Goal: Task Accomplishment & Management: Manage account settings

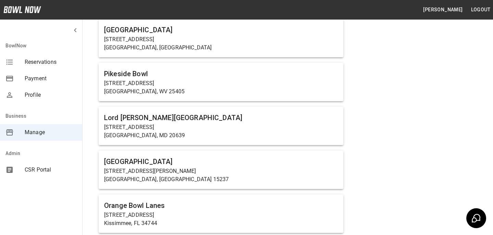
scroll to position [4076, 0]
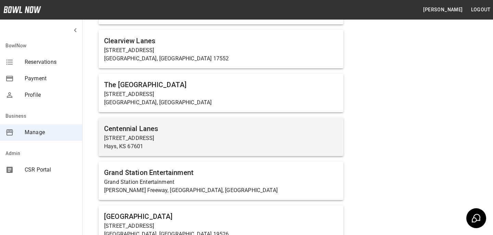
click at [150, 123] on h6 "Centennial Lanes" at bounding box center [221, 128] width 234 height 11
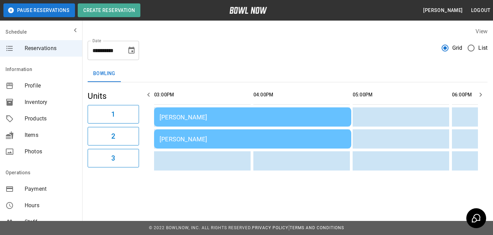
click at [208, 121] on td "Nikki Brown" at bounding box center [252, 116] width 197 height 19
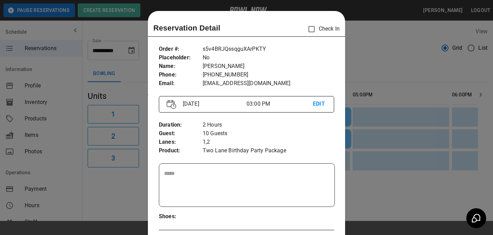
scroll to position [11, 0]
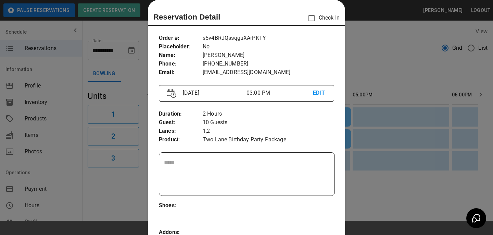
click at [463, 97] on div at bounding box center [246, 117] width 493 height 235
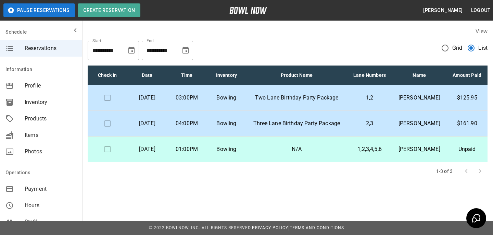
click at [321, 127] on p "Three Lane Birthday Party Package" at bounding box center [297, 123] width 90 height 8
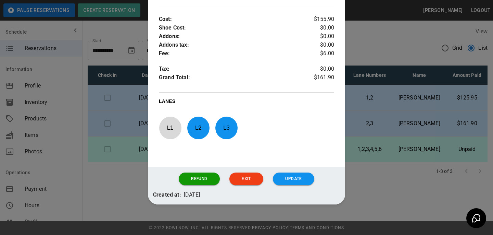
scroll to position [344, 0]
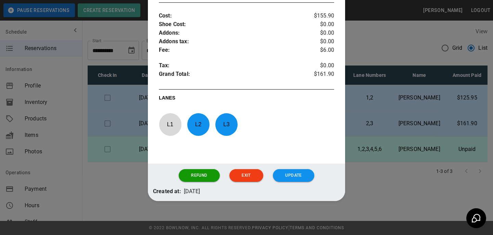
click at [356, 103] on div at bounding box center [246, 117] width 493 height 235
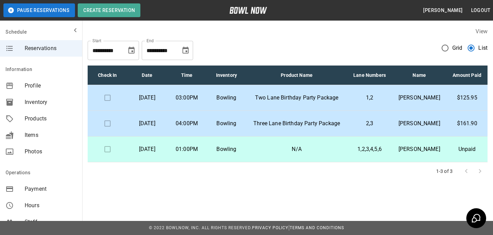
click at [354, 102] on p "1,2" at bounding box center [370, 98] width 34 height 8
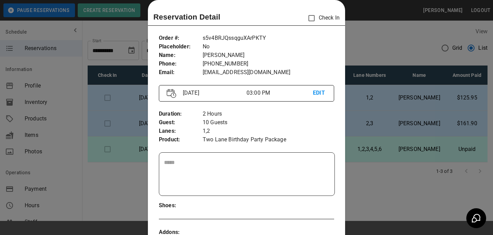
scroll to position [254, 0]
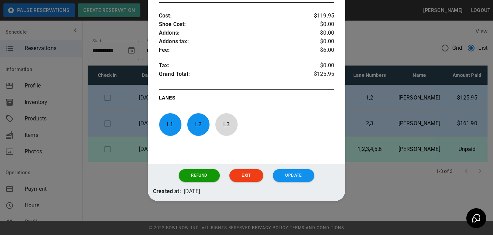
click at [382, 134] on div at bounding box center [246, 117] width 493 height 235
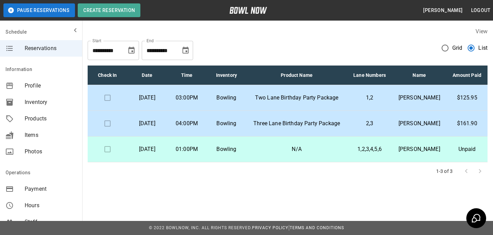
click at [262, 130] on td "Three Lane Birthday Party Package" at bounding box center [296, 124] width 101 height 26
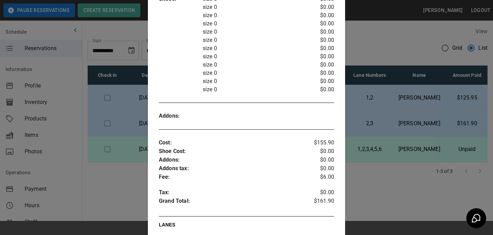
scroll to position [344, 0]
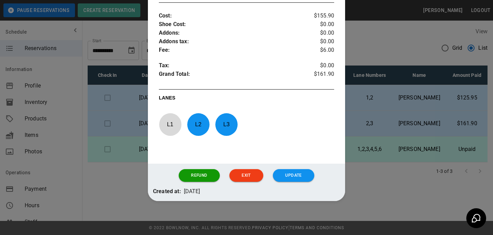
click at [367, 145] on div at bounding box center [246, 117] width 493 height 235
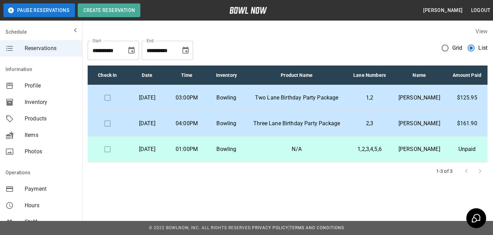
click at [290, 111] on td "Two Lane Birthday Party Package" at bounding box center [296, 98] width 101 height 26
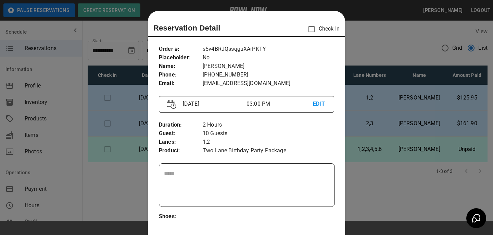
scroll to position [11, 0]
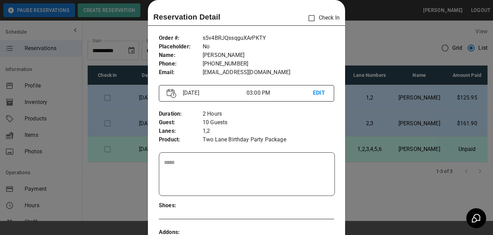
click at [384, 56] on div at bounding box center [246, 117] width 493 height 235
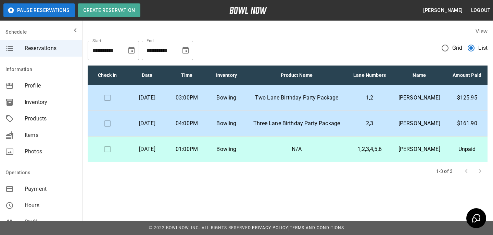
click at [186, 46] on button "Choose date, selected date is Sep 29, 2025" at bounding box center [186, 51] width 14 height 14
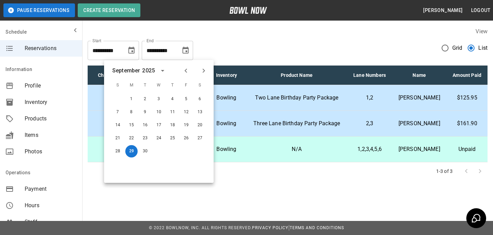
click at [208, 65] on div at bounding box center [194, 71] width 29 height 12
click at [203, 68] on icon "Next month" at bounding box center [204, 70] width 8 height 8
click at [187, 146] on button "31" at bounding box center [186, 151] width 12 height 12
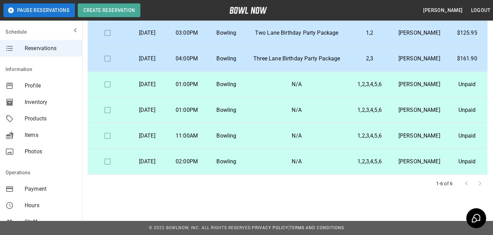
scroll to position [0, 0]
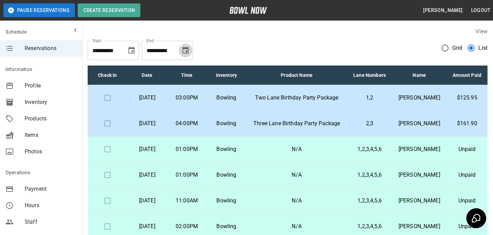
click at [188, 45] on button "Choose date, selected date is Oct 31, 2025" at bounding box center [186, 51] width 14 height 14
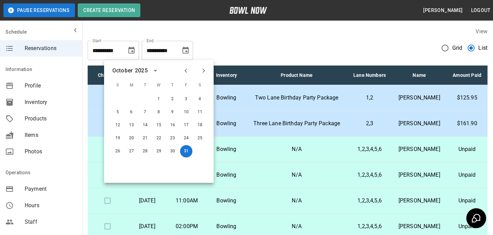
click at [195, 75] on div at bounding box center [195, 71] width 8 height 12
click at [200, 75] on button "Next month" at bounding box center [204, 71] width 12 height 12
click at [120, 167] on button "30" at bounding box center [118, 164] width 12 height 12
type input "**********"
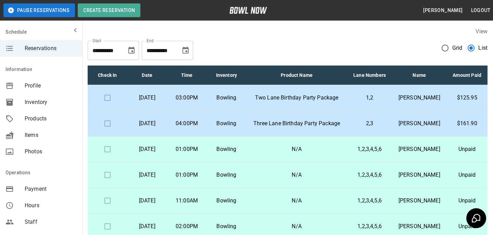
click at [47, 95] on div "Inventory" at bounding box center [41, 102] width 82 height 16
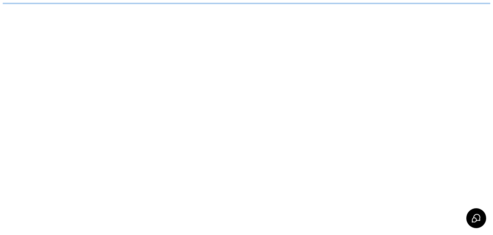
click at [47, 7] on html "/businesses/jS2FHF53SbzckGr3sJ7M/inventories" at bounding box center [246, 3] width 493 height 7
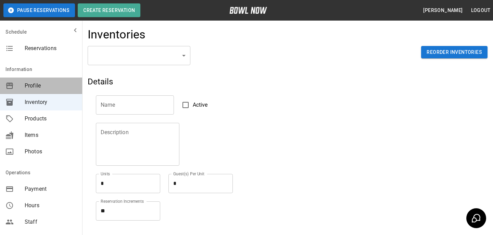
click at [47, 87] on span "Profile" at bounding box center [51, 86] width 52 height 8
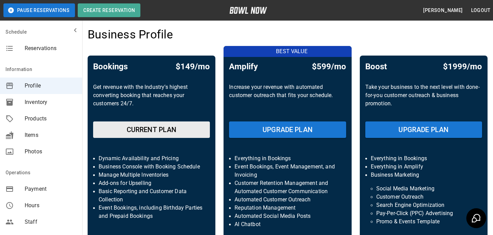
click at [42, 50] on span "Reservations" at bounding box center [51, 47] width 52 height 8
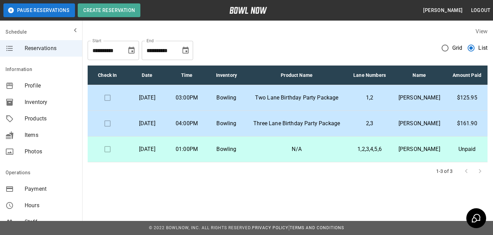
click at [128, 50] on icon "Choose date, selected date is Aug 29, 2025" at bounding box center [131, 50] width 8 height 8
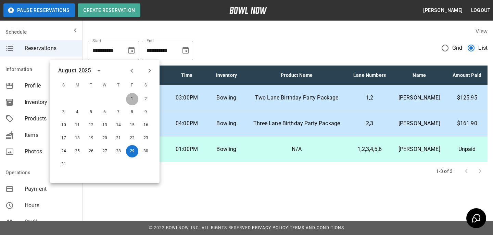
click at [132, 94] on button "1" at bounding box center [132, 99] width 12 height 12
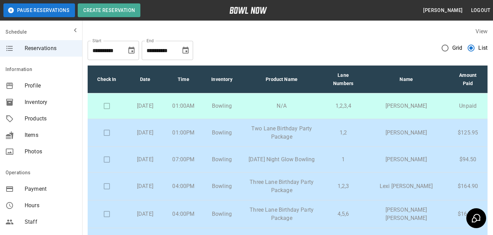
click at [139, 48] on div "**********" at bounding box center [141, 50] width 106 height 19
click at [131, 48] on icon "Choose date, selected date is Jul 31, 2025" at bounding box center [131, 50] width 6 height 7
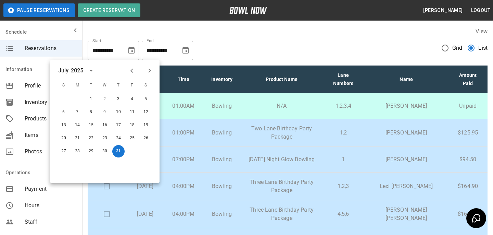
click at [130, 73] on icon "Previous month" at bounding box center [132, 70] width 8 height 8
click at [59, 99] on button "1" at bounding box center [64, 99] width 12 height 12
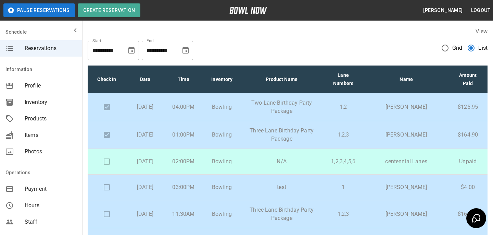
click at [128, 54] on icon "Choose date, selected date is Jun 1, 2025" at bounding box center [131, 50] width 8 height 8
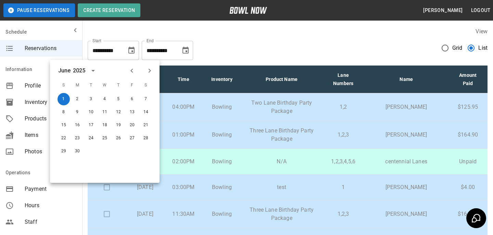
click at [123, 73] on div "June 2025" at bounding box center [105, 70] width 110 height 10
click at [134, 73] on icon "Previous month" at bounding box center [132, 70] width 8 height 8
click at [66, 140] on button "18" at bounding box center [64, 138] width 12 height 12
type input "**********"
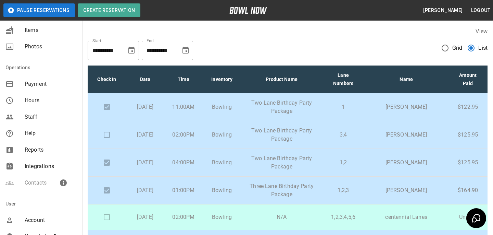
scroll to position [152, 0]
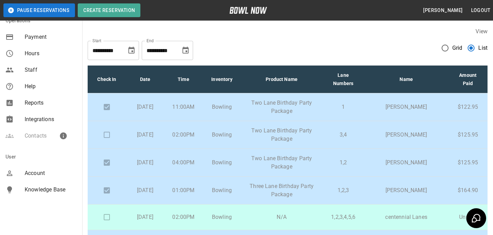
click at [48, 173] on span "Account" at bounding box center [51, 173] width 52 height 8
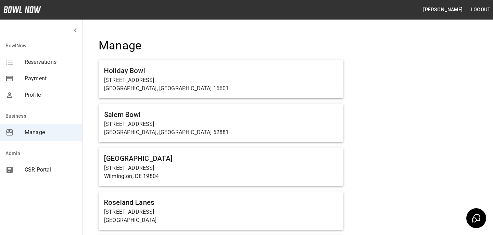
scroll to position [2541, 0]
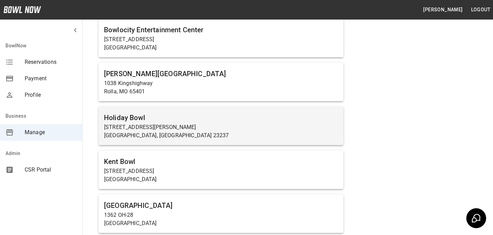
click at [186, 114] on h6 "Holiday Bowl" at bounding box center [221, 117] width 234 height 11
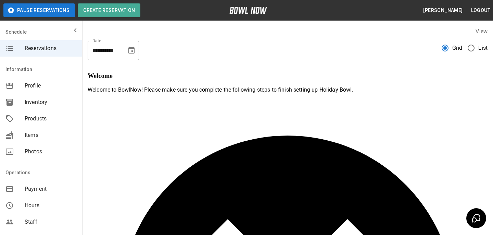
click at [74, 118] on span "Products" at bounding box center [51, 118] width 52 height 8
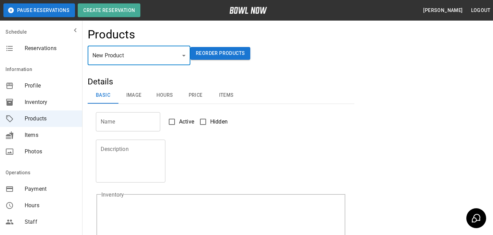
type input "*"
type input "**********"
type textarea "**********"
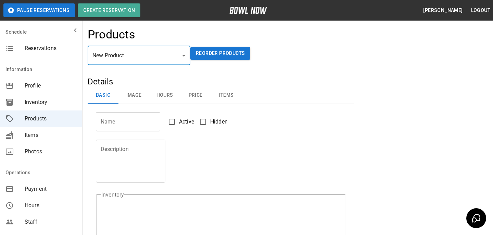
type input "**********"
type input "*"
type input "**"
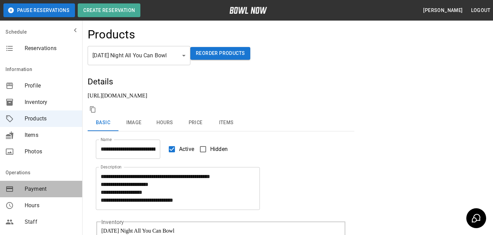
click at [66, 191] on span "Payment" at bounding box center [51, 189] width 52 height 8
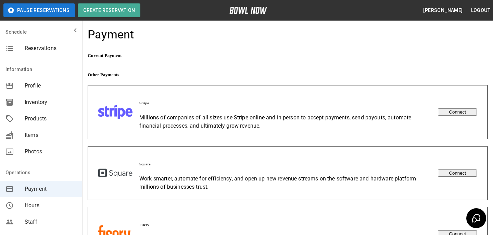
click at [26, 40] on div "Information" at bounding box center [41, 32] width 82 height 16
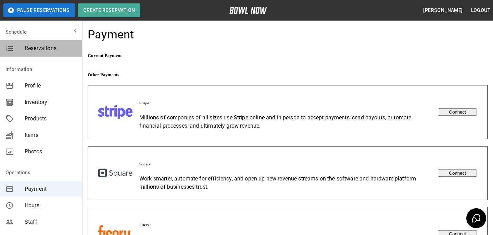
click at [30, 51] on span "Reservations" at bounding box center [51, 48] width 52 height 8
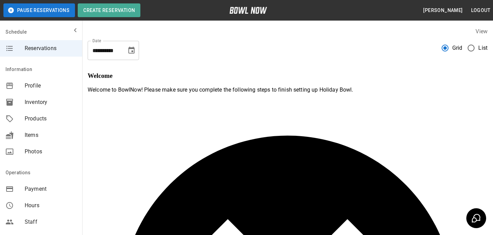
click at [51, 116] on span "Products" at bounding box center [51, 118] width 52 height 8
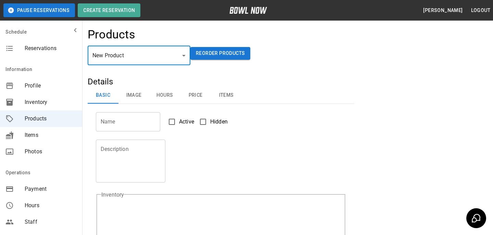
type input "*"
type input "**********"
type textarea "**********"
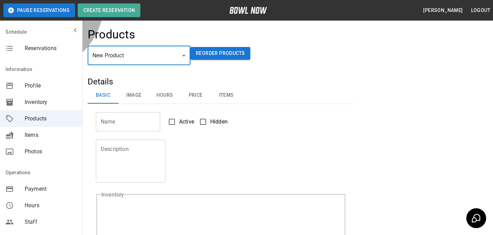
type input "**********"
type input "*"
type input "**"
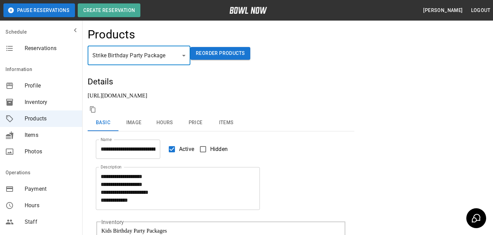
click at [191, 115] on button "Price" at bounding box center [195, 122] width 31 height 16
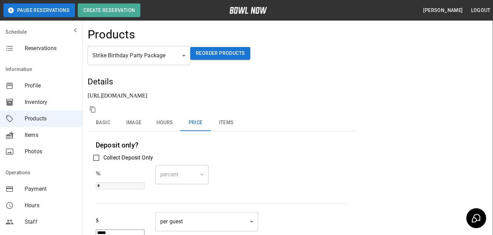
click at [110, 99] on div "**********" at bounding box center [221, 230] width 267 height 308
click at [110, 114] on button "Basic" at bounding box center [103, 122] width 31 height 16
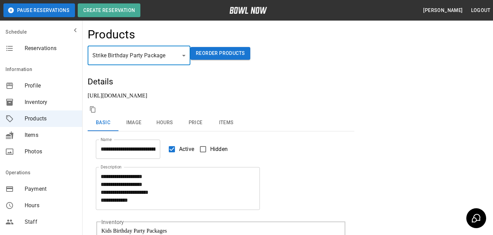
type input "*"
type input "**********"
type textarea "**********"
type input "*"
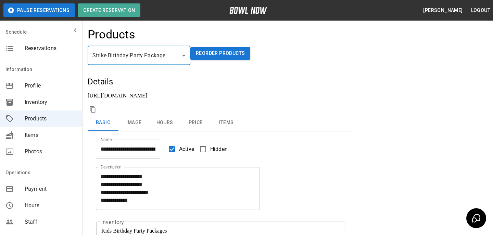
type input "*"
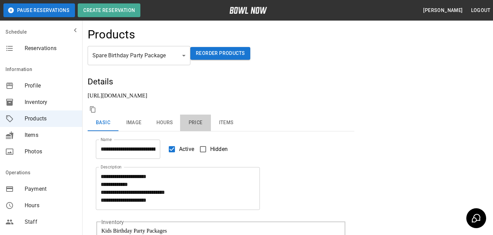
click at [195, 114] on button "Price" at bounding box center [195, 122] width 31 height 16
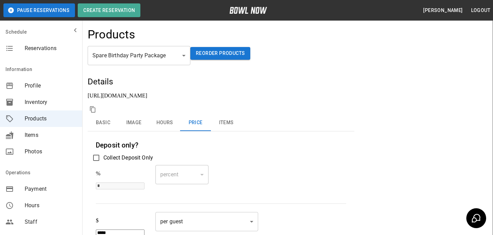
click at [99, 114] on button "Basic" at bounding box center [103, 122] width 31 height 16
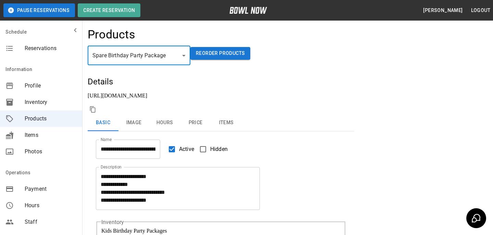
type input "*"
type input "**********"
type textarea "**********"
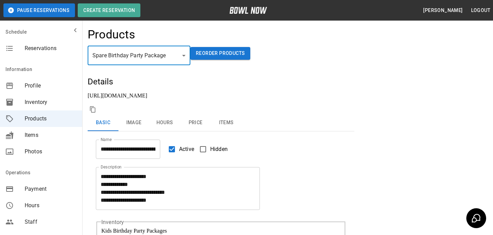
type input "*"
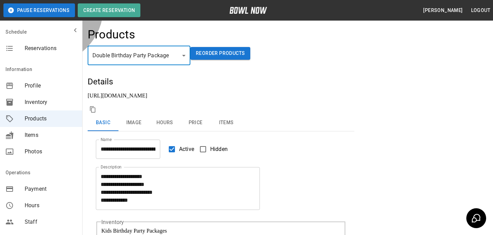
type input "**********"
type textarea "**********"
click at [249, 52] on div "Strike Birthday Party Package * ​ Reorder Products" at bounding box center [288, 61] width 400 height 30
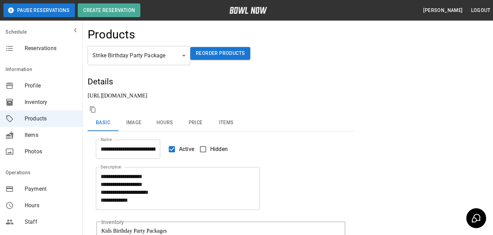
click at [45, 47] on span "Reservations" at bounding box center [51, 48] width 52 height 8
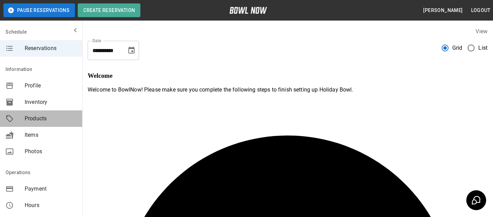
click at [40, 113] on div "Products" at bounding box center [41, 118] width 82 height 16
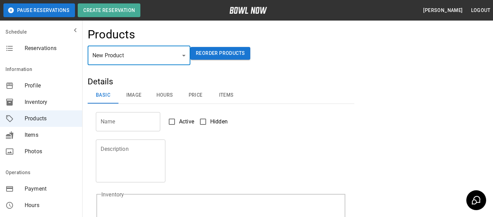
drag, startPoint x: 138, startPoint y: 127, endPoint x: 136, endPoint y: 134, distance: 6.7
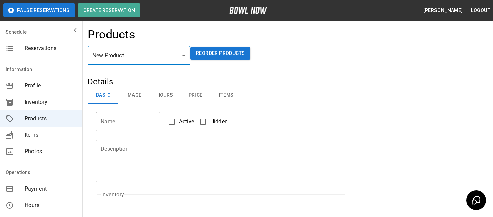
type input "*"
type input "**********"
type textarea "**********"
type input "**********"
type input "*"
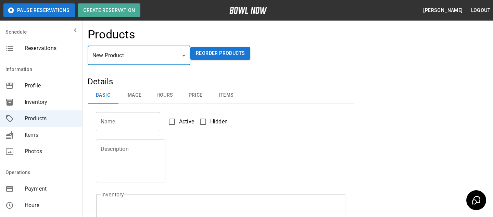
type input "*"
type input "**"
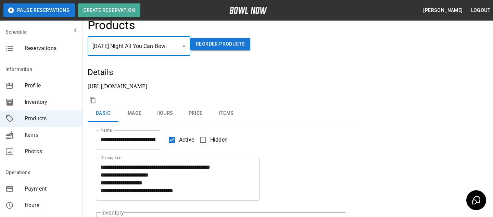
scroll to position [8, 0]
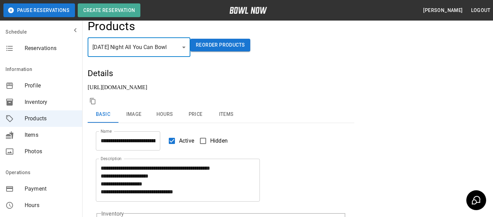
click at [102, 164] on textarea "**********" at bounding box center [178, 180] width 155 height 32
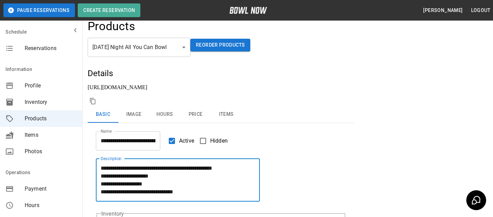
type textarea "**********"
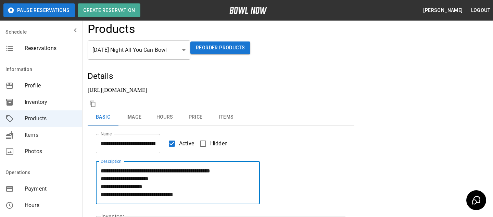
scroll to position [0, 0]
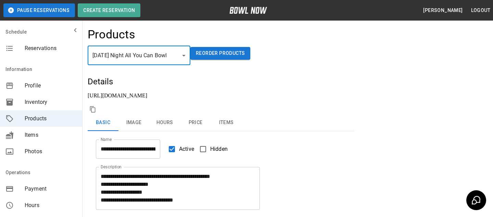
click at [135, 114] on button "Image" at bounding box center [134, 122] width 31 height 16
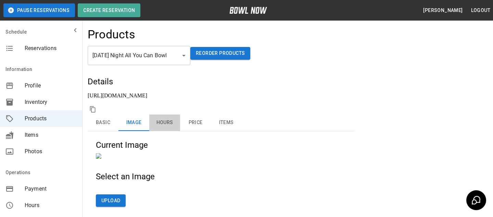
click at [179, 114] on button "Hours" at bounding box center [164, 122] width 31 height 16
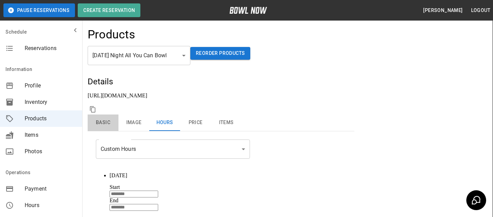
click at [105, 114] on button "Basic" at bounding box center [103, 122] width 31 height 16
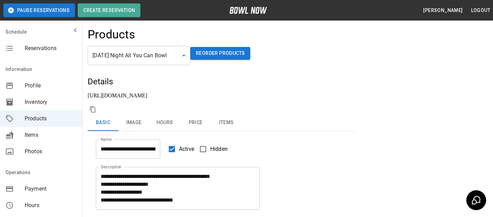
click at [131, 93] on link "https://bowlnow.com/places/V3uMH23kP6nQJnG32K5z?pid=eBiYueDTUiHvRQ8hfB8Y" at bounding box center [118, 96] width 60 height 6
click at [177, 0] on header "Pause Reservations Create Reservation Bradey Powell Logout" at bounding box center [246, 10] width 493 height 21
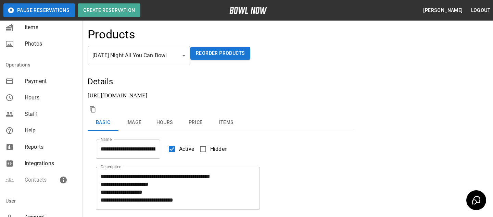
scroll to position [94, 0]
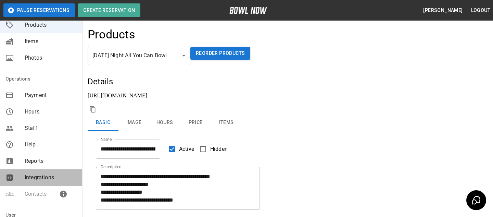
click at [46, 180] on span "Integrations" at bounding box center [51, 177] width 52 height 8
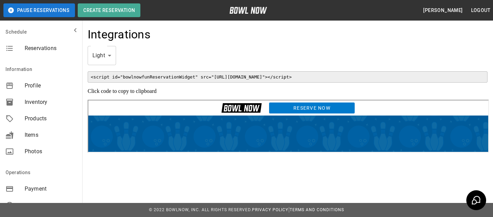
click html "Reserve Now"
click at [268, 106] on link "Reserve Now" at bounding box center [311, 107] width 86 height 12
click at [62, 141] on div "Items" at bounding box center [41, 135] width 82 height 16
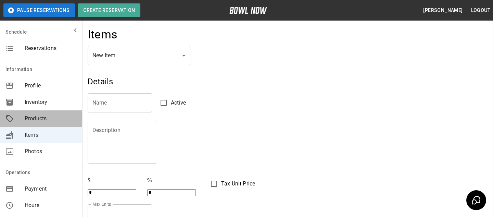
click at [41, 119] on span "Products" at bounding box center [51, 118] width 52 height 8
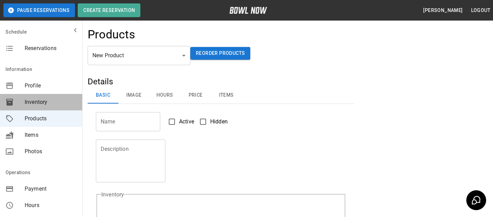
click at [49, 101] on span "Inventory" at bounding box center [51, 102] width 52 height 8
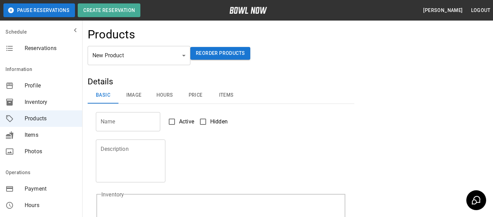
click at [36, 106] on span "Inventory" at bounding box center [51, 102] width 52 height 8
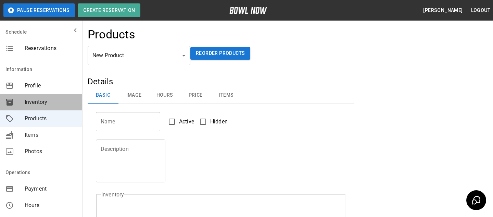
click at [36, 106] on span "Inventory" at bounding box center [51, 102] width 52 height 8
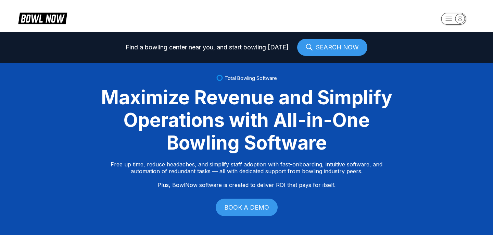
click at [270, 205] on link "BOOK A DEMO" at bounding box center [247, 206] width 62 height 17
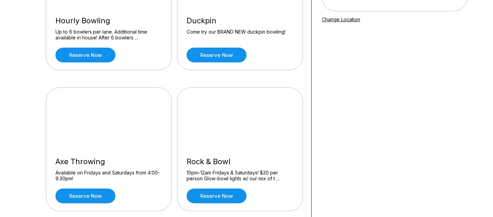
scroll to position [133, 0]
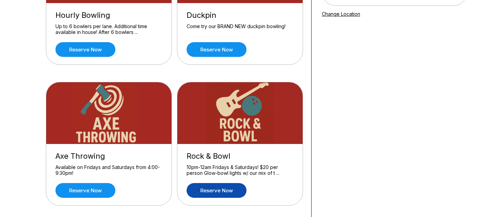
click at [234, 187] on link "Reserve now" at bounding box center [217, 190] width 60 height 15
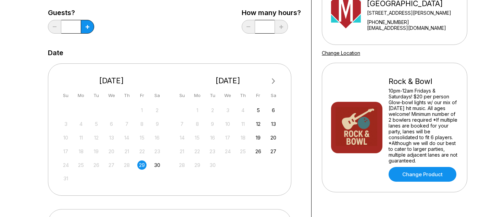
scroll to position [96, 0]
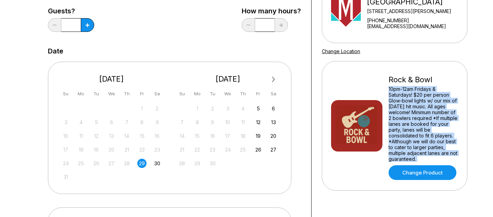
drag, startPoint x: 423, startPoint y: 162, endPoint x: 389, endPoint y: 90, distance: 79.4
click at [388, 91] on div "Rock & Bowl 10pm-12am Fridays & Saturdays! $20 per person Glow-bowl lights w/ o…" at bounding box center [394, 126] width 127 height 108
click at [389, 90] on div "10pm-12am Fridays & Saturdays! $20 per person Glow-bowl lights w/ our mix of to…" at bounding box center [424, 124] width 70 height 76
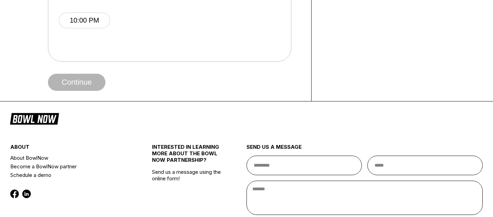
scroll to position [391, 0]
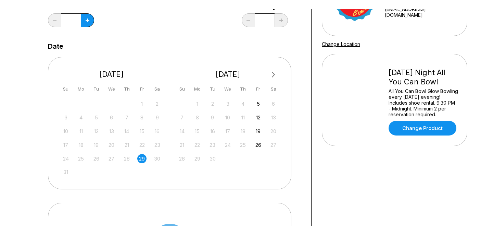
scroll to position [106, 0]
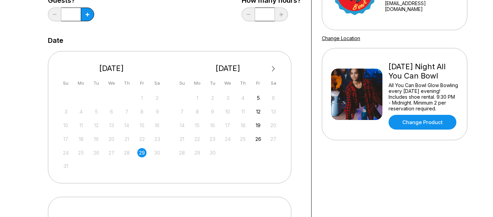
click at [252, 95] on div "1 2 3 4 5 6" at bounding box center [228, 98] width 103 height 10
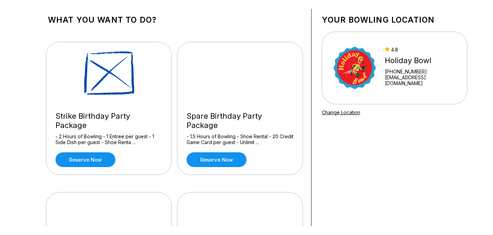
scroll to position [21, 0]
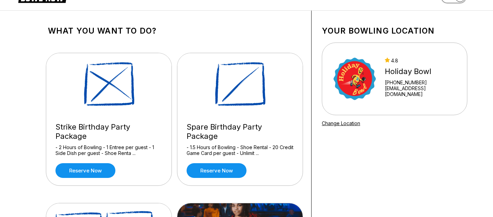
click at [369, 74] on img at bounding box center [355, 78] width 48 height 51
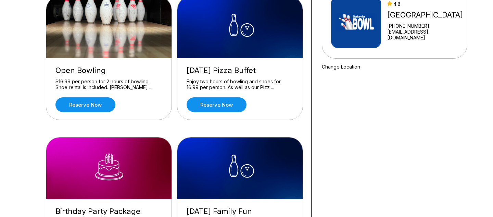
scroll to position [87, 0]
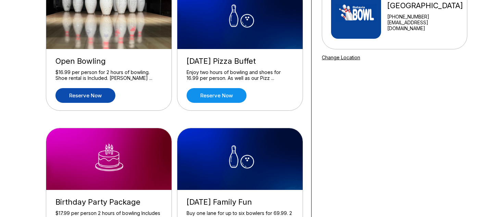
click at [84, 93] on link "Reserve now" at bounding box center [86, 95] width 60 height 15
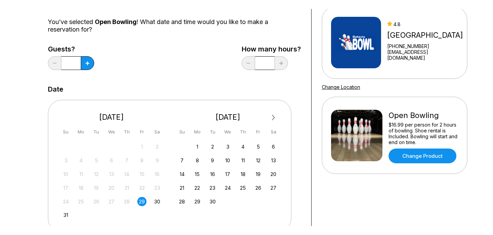
scroll to position [0, 0]
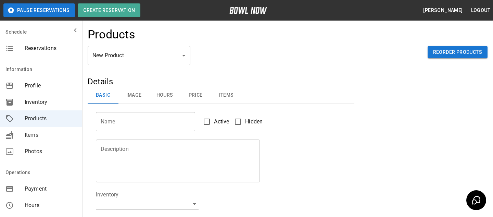
click at [36, 102] on span "Inventory" at bounding box center [51, 102] width 52 height 8
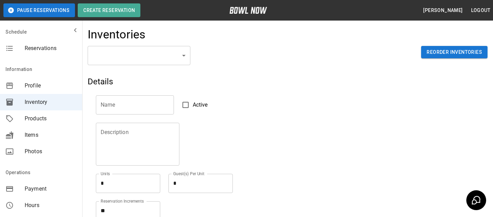
click at [138, 55] on body "Pause Reservations Create Reservation Bradey Powell Logout Schedule Reservation…" at bounding box center [246, 151] width 493 height 302
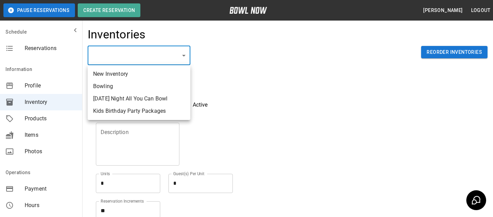
click at [258, 77] on div at bounding box center [246, 108] width 493 height 217
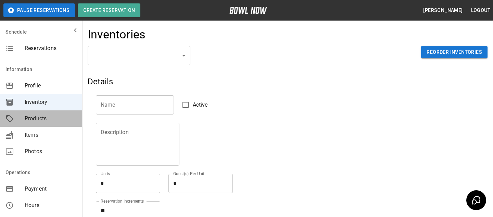
click at [49, 122] on span "Products" at bounding box center [51, 118] width 52 height 8
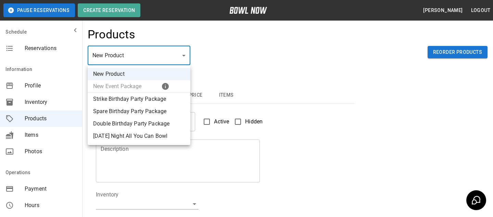
click at [149, 59] on body "Pause Reservations Create Reservation Bradey Powell Logout Schedule Reservation…" at bounding box center [246, 221] width 493 height 442
click at [217, 56] on div at bounding box center [246, 108] width 493 height 217
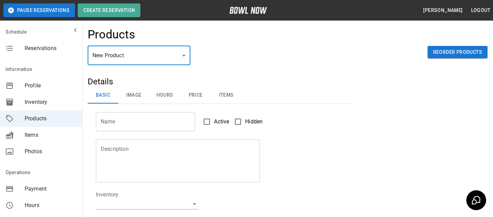
click at [38, 101] on span "Inventory" at bounding box center [51, 102] width 52 height 8
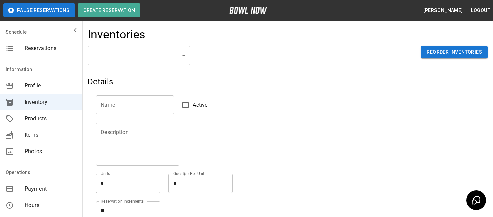
click at [118, 57] on body "Pause Reservations Create Reservation Bradey Powell Logout Schedule Reservation…" at bounding box center [246, 151] width 493 height 302
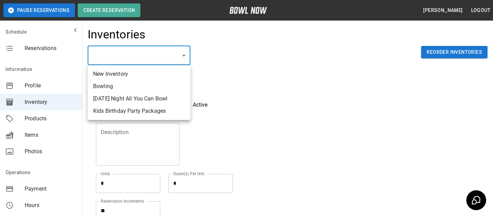
click at [212, 65] on div at bounding box center [246, 108] width 493 height 217
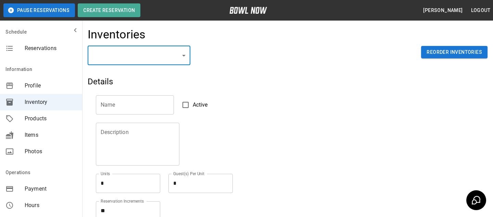
click at [56, 60] on div "Schedule Reservations Information Profile Inventory Products Items Photos Opera…" at bounding box center [41, 108] width 83 height 217
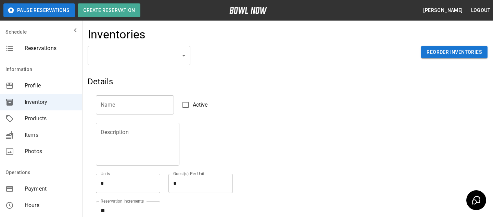
click at [58, 45] on span "Reservations" at bounding box center [51, 48] width 52 height 8
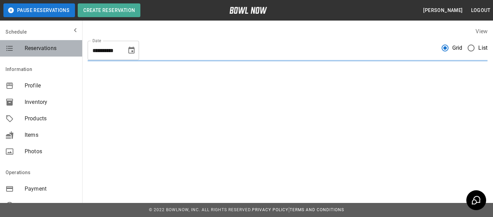
click at [58, 45] on span "Reservations" at bounding box center [51, 48] width 52 height 8
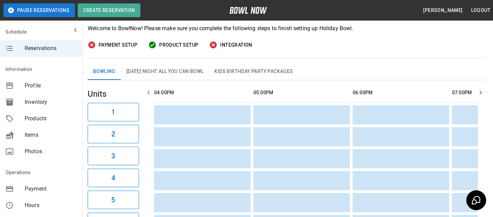
scroll to position [85, 0]
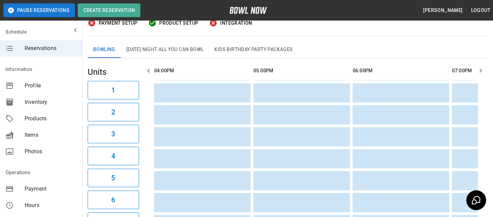
click at [63, 118] on span "Products" at bounding box center [51, 118] width 52 height 8
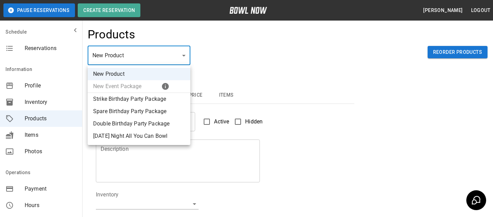
click at [114, 48] on body "Pause Reservations Create Reservation Bradey Powell Logout Schedule Reservation…" at bounding box center [246, 221] width 493 height 442
click at [223, 63] on div at bounding box center [246, 108] width 493 height 217
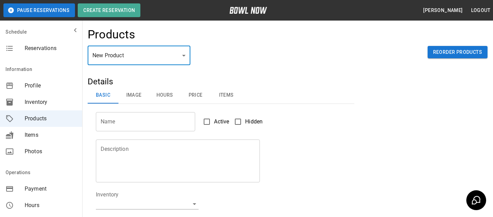
click at [61, 93] on div "Profile" at bounding box center [41, 85] width 82 height 16
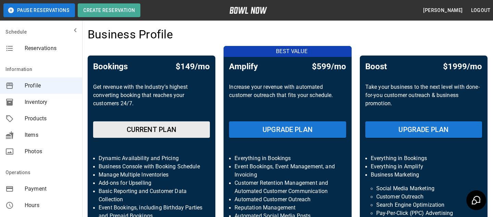
click at [54, 117] on span "Products" at bounding box center [51, 118] width 52 height 8
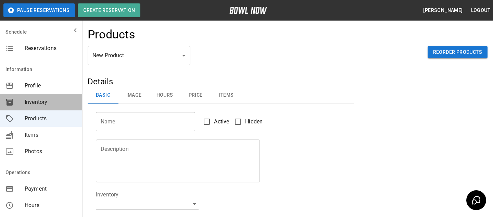
click at [51, 106] on span "Inventory" at bounding box center [51, 102] width 52 height 8
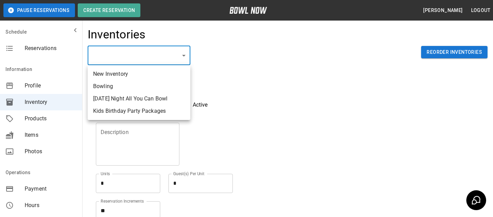
click at [135, 48] on body "Pause Reservations Create Reservation Bradey Powell Logout Schedule Reservation…" at bounding box center [246, 151] width 493 height 302
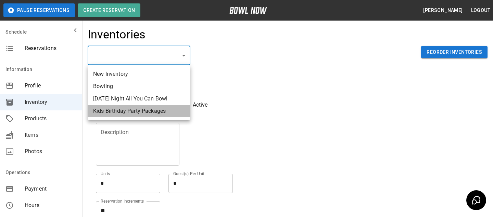
click at [136, 114] on li "Kids Birthday Party Packages" at bounding box center [139, 111] width 103 height 12
type input "**********"
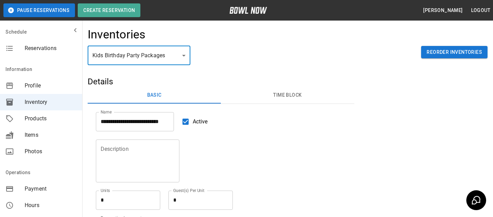
click at [16, 56] on div "Reservations" at bounding box center [41, 48] width 82 height 16
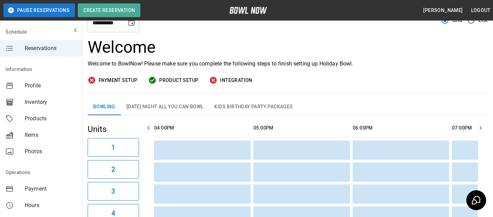
scroll to position [29, 0]
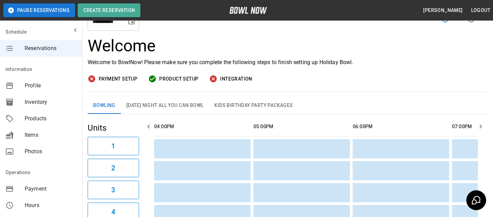
click at [70, 123] on div "Products" at bounding box center [41, 118] width 82 height 16
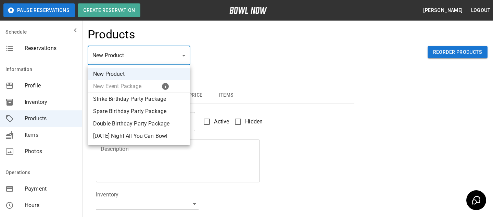
click at [157, 64] on body "Pause Reservations Create Reservation Bradey Powell Logout Schedule Reservation…" at bounding box center [246, 221] width 493 height 442
click at [172, 100] on li "Strike Birthday Party Package" at bounding box center [139, 99] width 103 height 12
type input "*"
type input "**********"
type textarea "**********"
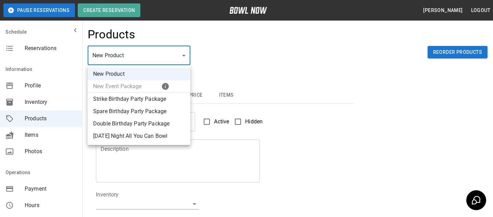
type input "**********"
type input "*"
type input "**"
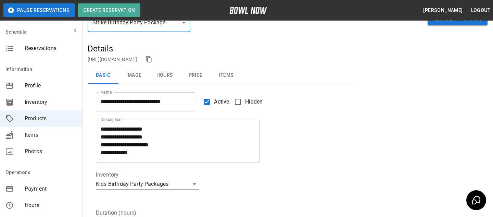
scroll to position [33, 0]
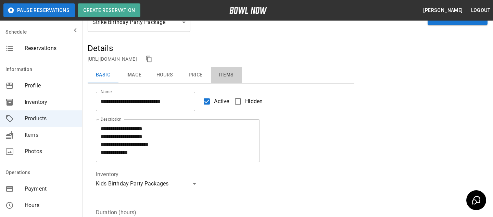
click at [238, 75] on button "Items" at bounding box center [226, 75] width 31 height 16
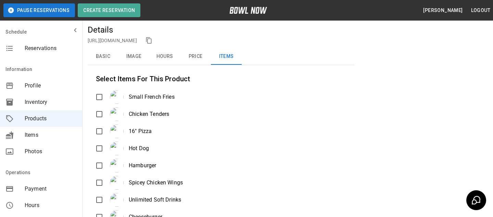
scroll to position [0, 0]
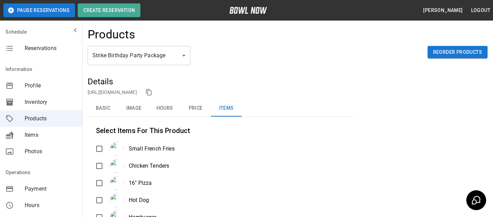
click at [9, 135] on icon "mailbox folders" at bounding box center [10, 135] width 8 height 8
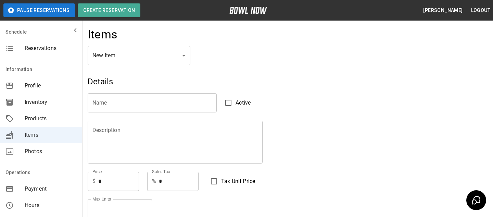
click at [120, 41] on div "Items" at bounding box center [288, 36] width 400 height 19
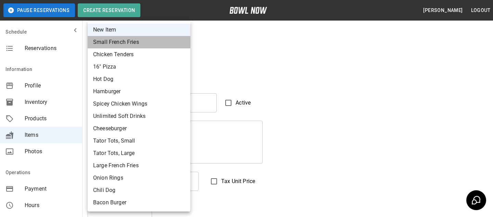
click at [128, 39] on li "Small French Fries" at bounding box center [139, 42] width 103 height 12
type input "*"
type input "**********"
type textarea "**********"
type input "****"
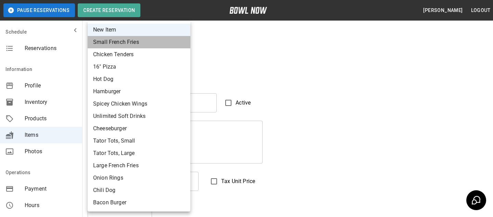
type input "*"
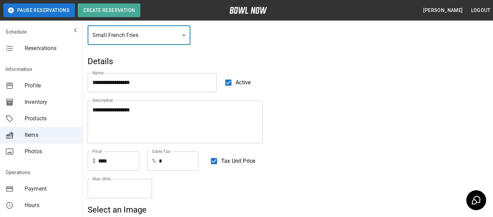
scroll to position [17, 0]
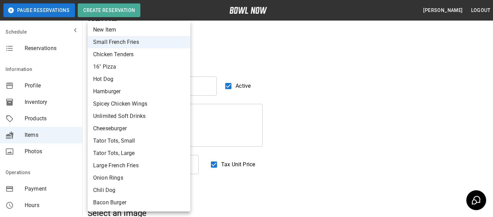
click at [209, 43] on div at bounding box center [246, 108] width 493 height 217
click at [210, 53] on div at bounding box center [246, 108] width 493 height 217
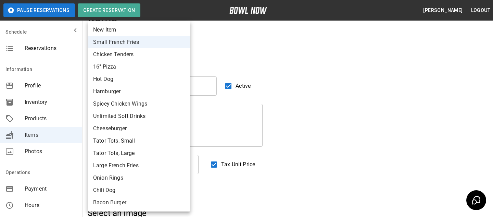
click at [206, 40] on div at bounding box center [246, 108] width 493 height 217
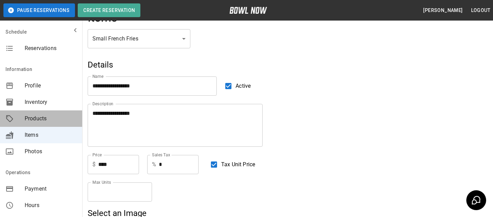
click at [45, 121] on span "Products" at bounding box center [51, 118] width 52 height 8
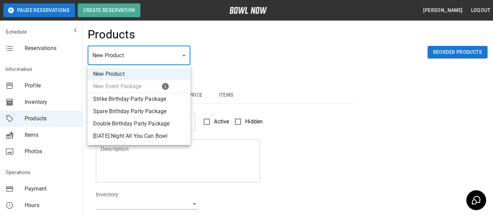
click at [161, 46] on body "Pause Reservations Create Reservation Bradey Powell Logout Schedule Reservation…" at bounding box center [246, 221] width 493 height 442
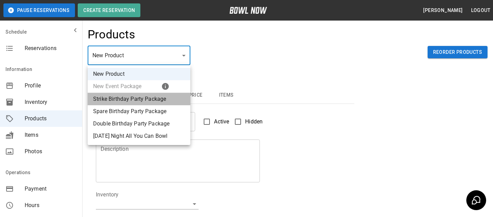
click at [160, 99] on li "Strike Birthday Party Package" at bounding box center [139, 99] width 103 height 12
type input "*"
type input "**********"
type textarea "**********"
type input "**********"
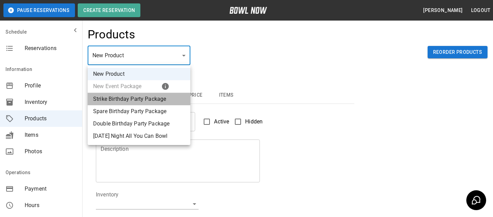
type input "*"
type input "**"
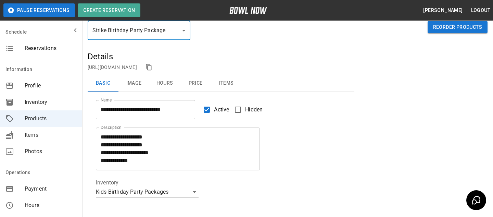
scroll to position [31, 0]
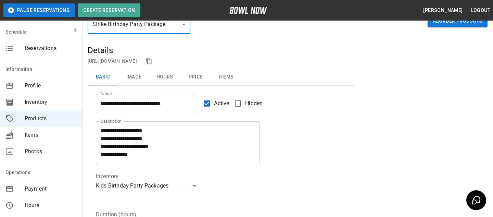
click at [229, 78] on button "Items" at bounding box center [226, 77] width 31 height 16
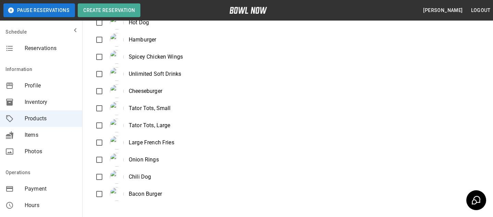
scroll to position [249, 0]
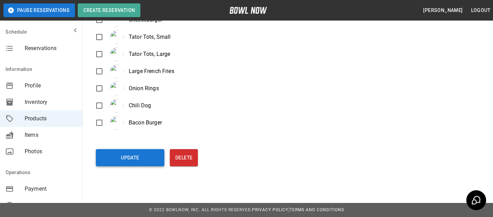
click at [130, 159] on button "Update" at bounding box center [130, 157] width 69 height 17
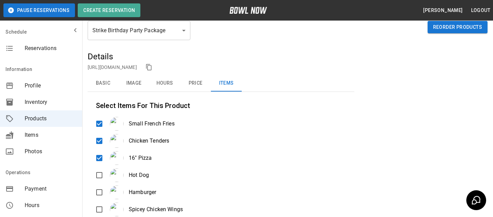
scroll to position [41, 0]
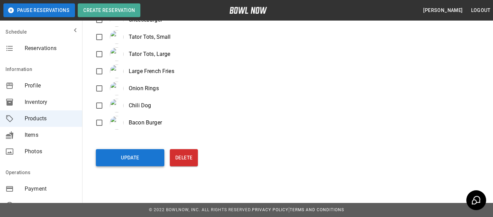
click at [147, 154] on button "Update" at bounding box center [130, 157] width 69 height 17
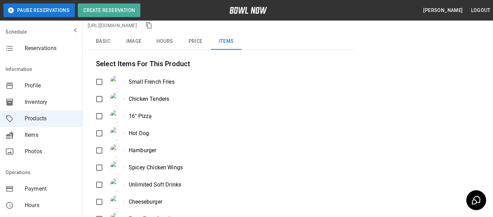
scroll to position [0, 0]
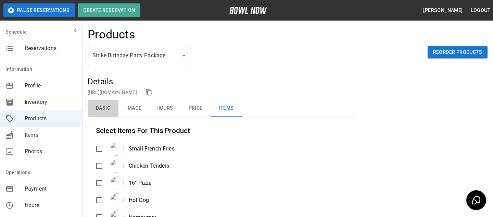
click at [101, 109] on button "Basic" at bounding box center [103, 108] width 31 height 16
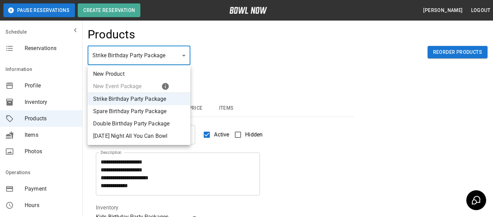
click at [223, 57] on div at bounding box center [246, 108] width 493 height 217
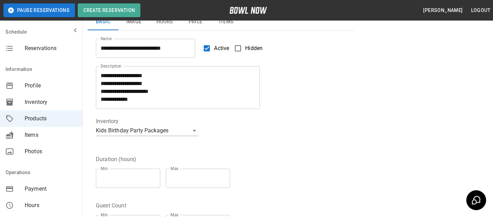
scroll to position [88, 0]
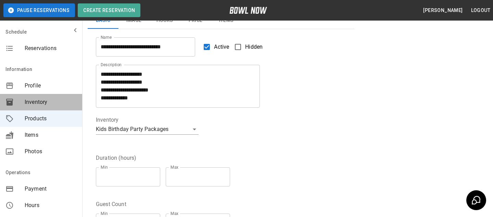
click at [26, 104] on span "Inventory" at bounding box center [51, 102] width 52 height 8
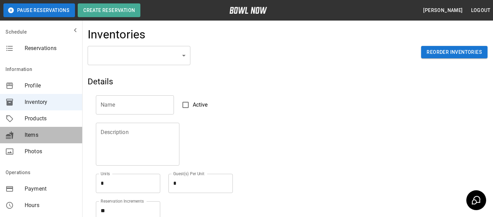
click at [36, 135] on span "Items" at bounding box center [51, 135] width 52 height 8
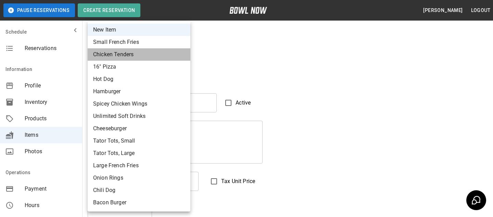
click at [132, 49] on li "Chicken Tenders" at bounding box center [139, 54] width 103 height 12
type input "*"
type input "**********"
type textarea "**********"
type input "*****"
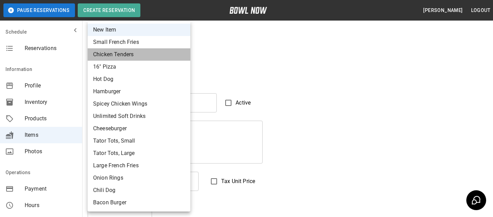
type input "*"
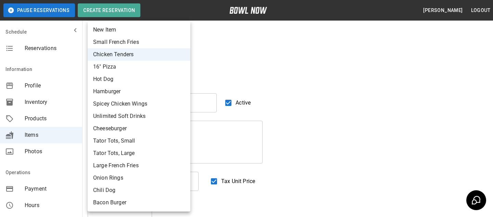
click at [254, 80] on div at bounding box center [246, 108] width 493 height 217
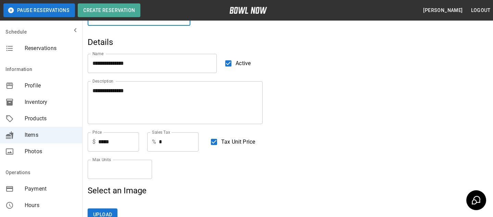
scroll to position [56, 0]
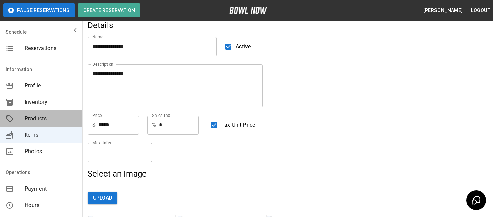
click at [51, 121] on span "Products" at bounding box center [51, 118] width 52 height 8
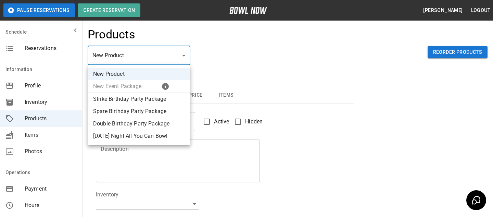
click at [142, 55] on body "Pause Reservations Create Reservation Bradey Powell Logout Schedule Reservation…" at bounding box center [246, 221] width 493 height 442
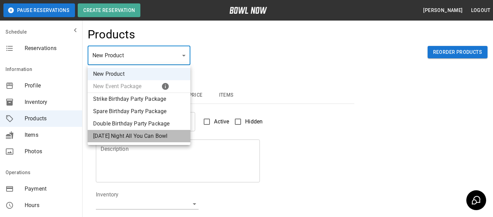
click at [107, 132] on li "Friday Night All You Can Bowl" at bounding box center [139, 136] width 103 height 12
type input "*"
type input "**********"
type textarea "**********"
type input "**********"
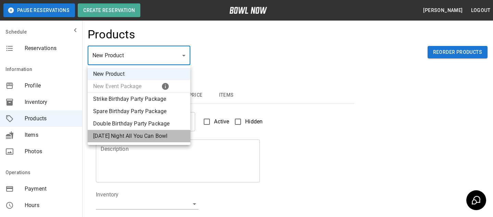
type input "*"
type input "**"
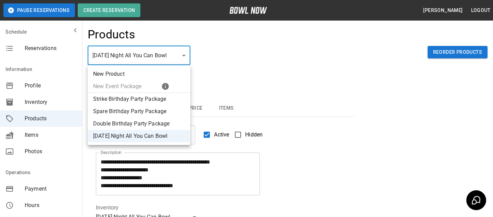
click at [209, 65] on div at bounding box center [246, 108] width 493 height 217
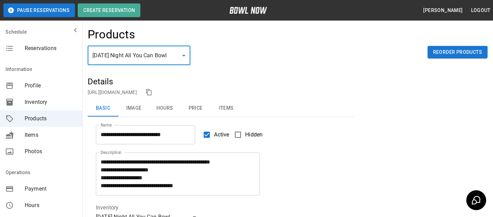
scroll to position [170, 0]
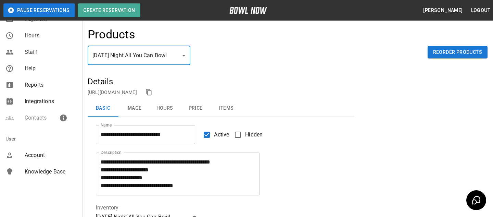
click at [34, 159] on span "Account" at bounding box center [51, 155] width 52 height 8
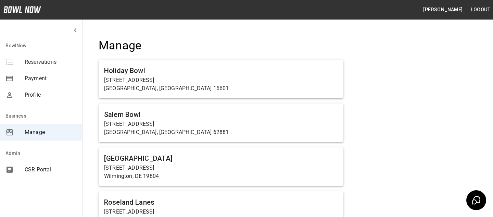
scroll to position [444, 0]
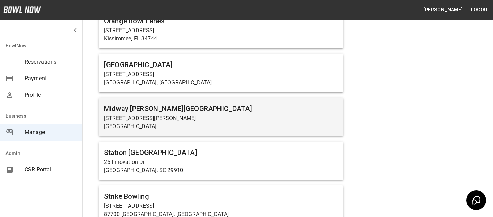
click at [187, 105] on h6 "Midway [PERSON_NAME][GEOGRAPHIC_DATA]" at bounding box center [221, 108] width 234 height 11
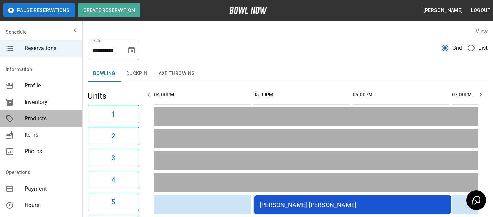
click at [64, 117] on span "Products" at bounding box center [51, 118] width 52 height 8
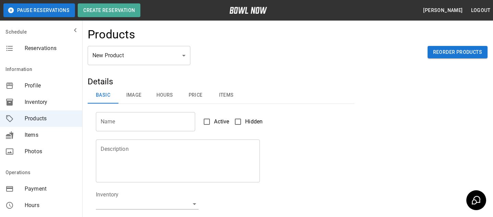
click at [129, 64] on body "Pause Reservations Create Reservation Bradey Powell Logout Schedule Reservation…" at bounding box center [246, 221] width 493 height 442
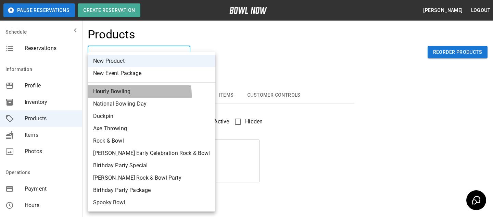
click at [136, 95] on li "Hourly Bowling" at bounding box center [152, 91] width 128 height 12
type input "*"
type input "**********"
type textarea "**********"
type input "**********"
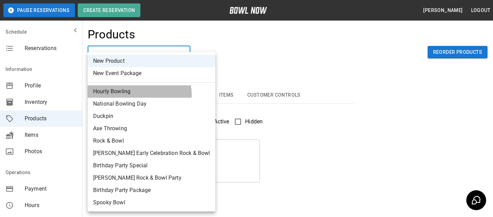
type input "*"
type input "**"
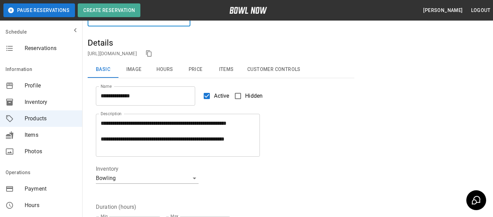
scroll to position [28, 0]
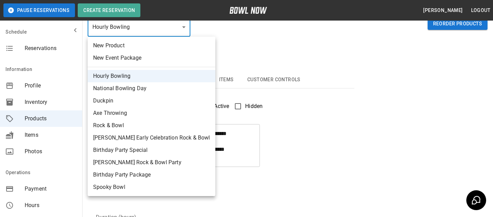
click at [132, 30] on body "**********" at bounding box center [246, 199] width 493 height 455
click at [140, 64] on ul "New Product New Event Package Hourly Bowling National Bowling Day Duckpin Axe T…" at bounding box center [152, 116] width 128 height 159
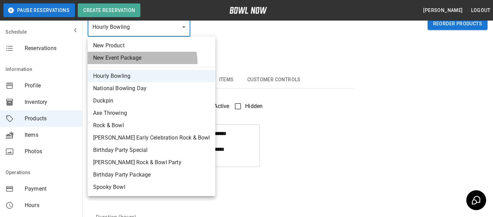
click at [142, 63] on li "New Event Package" at bounding box center [152, 58] width 128 height 12
type input "**"
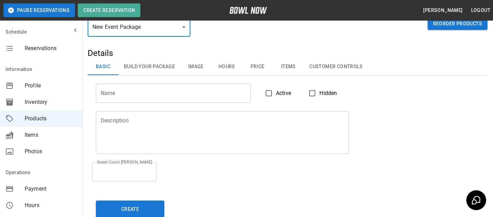
scroll to position [0, 0]
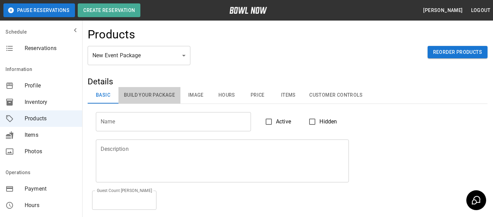
click at [127, 94] on button "Build Your Package" at bounding box center [150, 95] width 62 height 16
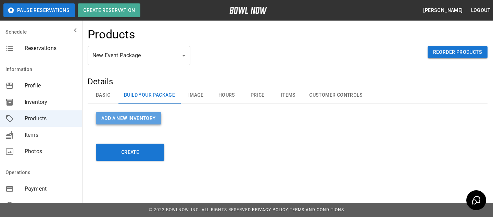
click at [140, 123] on button "Add a new Inventory" at bounding box center [128, 118] width 65 height 13
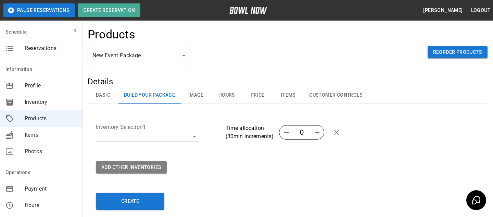
click at [157, 133] on body "Pause Reservations Create Reservation Bradey Powell Logout Schedule Reservation…" at bounding box center [246, 130] width 493 height 260
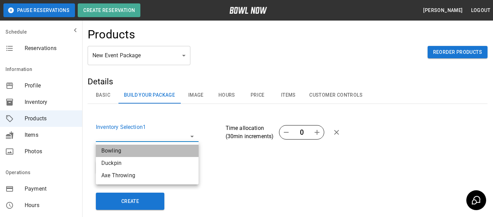
click at [154, 153] on li "Bowling" at bounding box center [147, 151] width 103 height 12
type input "**********"
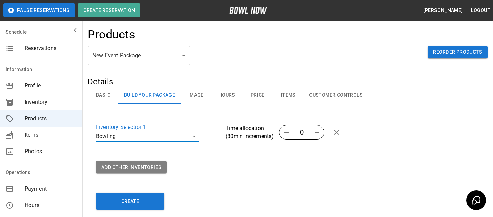
click at [315, 134] on icon "button" at bounding box center [317, 132] width 8 height 8
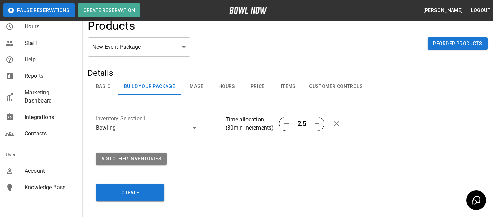
scroll to position [6, 0]
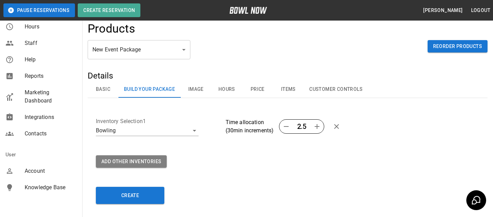
click at [63, 176] on div "Account" at bounding box center [41, 171] width 82 height 16
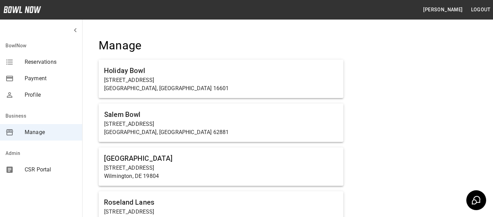
scroll to position [2550, 0]
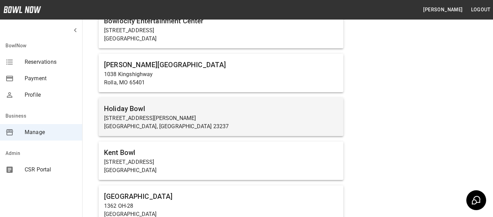
click at [178, 112] on h6 "Holiday Bowl" at bounding box center [221, 108] width 234 height 11
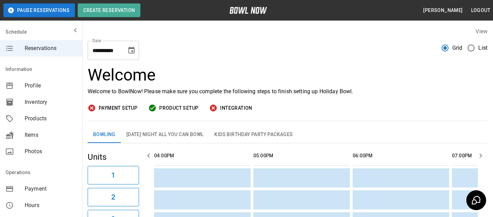
click at [223, 55] on div "**********" at bounding box center [288, 47] width 400 height 25
click at [248, 42] on div "**********" at bounding box center [288, 47] width 400 height 25
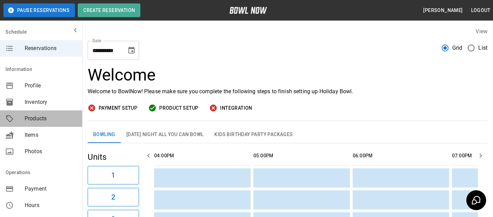
click at [49, 120] on span "Products" at bounding box center [51, 118] width 52 height 8
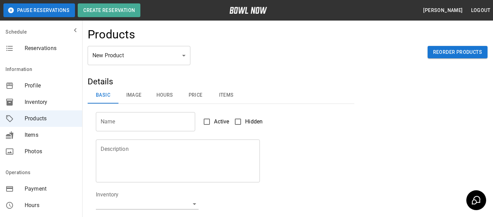
click at [122, 68] on div "New Product ** ​ Reorder Products" at bounding box center [288, 61] width 400 height 30
click at [122, 64] on body "Pause Reservations Create Reservation Bradey Powell Logout Schedule Reservation…" at bounding box center [246, 221] width 493 height 442
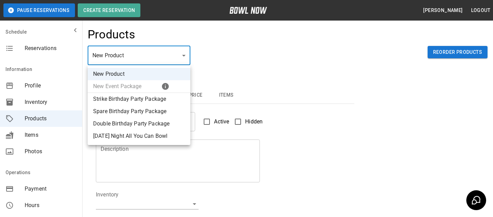
click at [222, 45] on div at bounding box center [246, 108] width 493 height 217
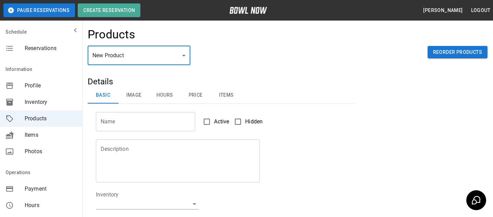
click at [138, 65] on div "New Product ** ​ Reorder Products" at bounding box center [288, 61] width 400 height 30
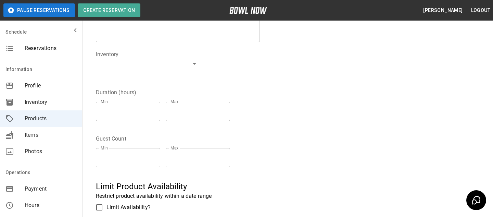
scroll to position [140, 0]
click at [155, 111] on input "*" at bounding box center [128, 111] width 64 height 19
click at [155, 114] on input "*" at bounding box center [128, 111] width 64 height 19
type input "*"
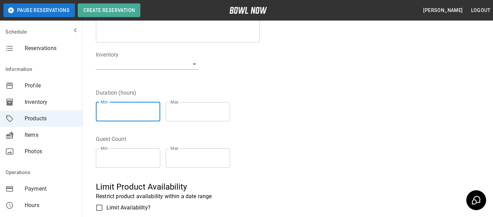
click at [155, 114] on input "*" at bounding box center [128, 111] width 64 height 19
click at [170, 92] on fieldset "Duration (hours) Min * Min Max * Max" at bounding box center [166, 108] width 140 height 38
click at [136, 116] on input "*" at bounding box center [128, 111] width 64 height 19
click at [235, 71] on div "Inventory ​" at bounding box center [217, 61] width 259 height 38
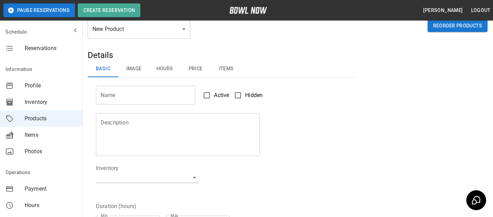
scroll to position [0, 0]
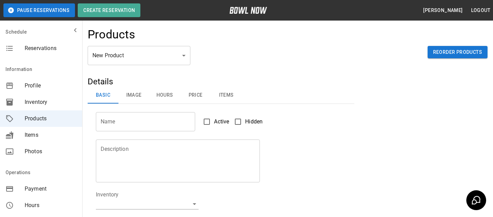
click at [172, 59] on body "Pause Reservations Create Reservation Bradey Powell Logout Schedule Reservation…" at bounding box center [246, 221] width 493 height 442
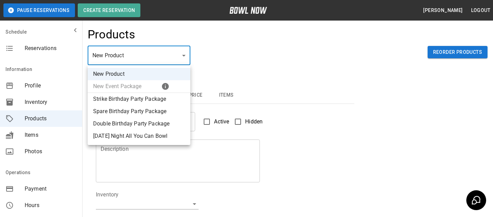
click at [155, 138] on li "Friday Night All You Can Bowl" at bounding box center [139, 136] width 103 height 12
type input "*"
type input "**********"
type textarea "**********"
type input "**********"
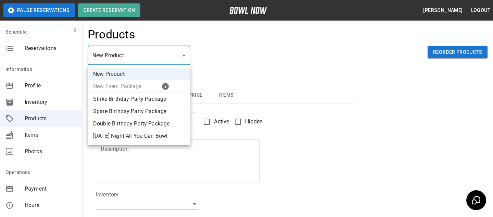
type input "*"
type input "**"
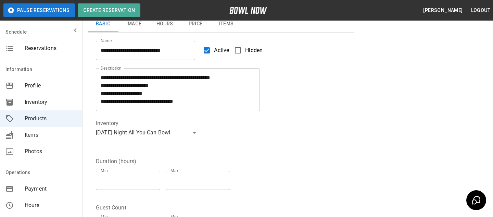
scroll to position [42, 0]
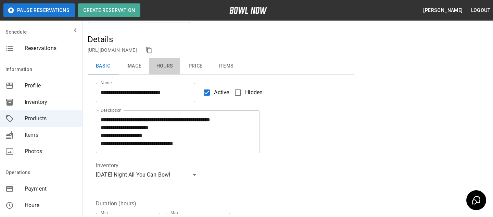
click at [176, 72] on button "Hours" at bounding box center [164, 66] width 31 height 16
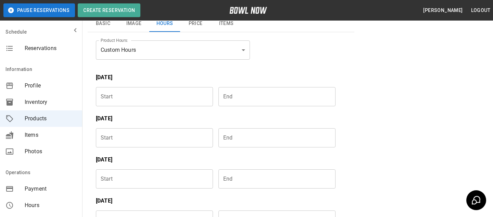
scroll to position [0, 0]
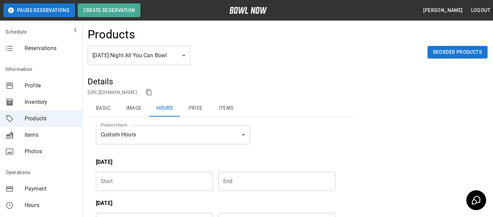
click at [137, 90] on link "https://bowlnow.com/places/V3uMH23kP6nQJnG32K5z?pid=eBiYueDTUiHvRQ8hfB8Y" at bounding box center [112, 91] width 49 height 5
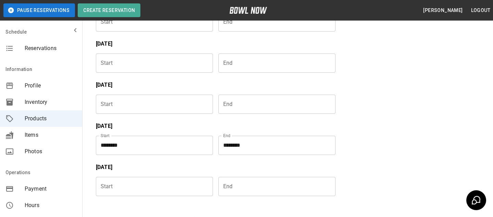
scroll to position [22, 0]
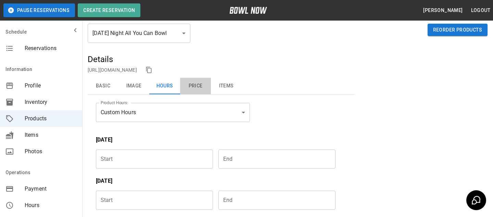
click at [186, 82] on button "Price" at bounding box center [195, 86] width 31 height 16
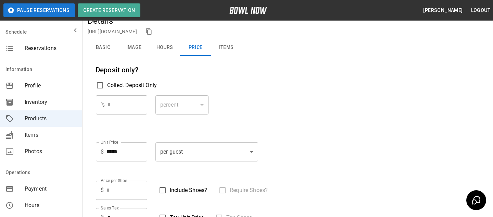
scroll to position [60, 0]
click at [99, 43] on button "Basic" at bounding box center [103, 48] width 31 height 16
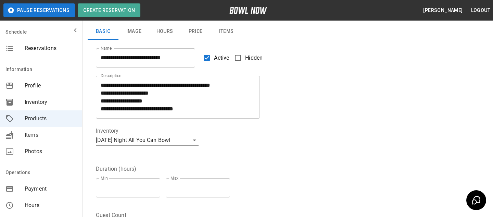
scroll to position [66, 0]
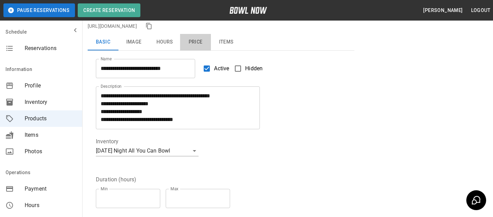
click at [206, 41] on button "Price" at bounding box center [195, 42] width 31 height 16
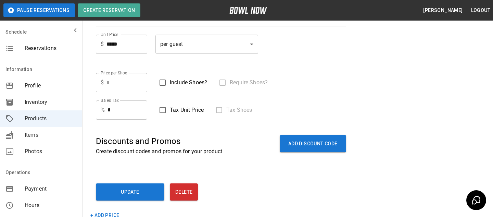
scroll to position [154, 0]
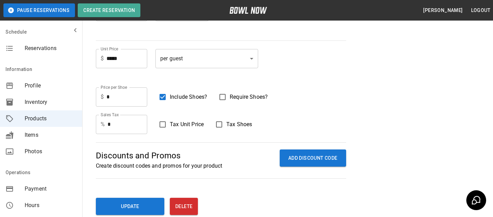
click at [190, 100] on span "Include Shoes?" at bounding box center [188, 97] width 37 height 8
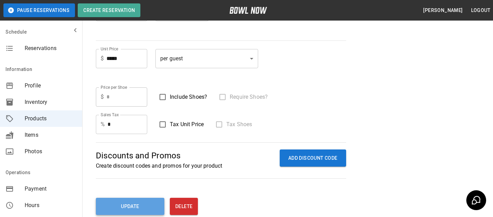
click at [135, 204] on button "Update" at bounding box center [130, 206] width 69 height 17
click at [35, 83] on span "Profile" at bounding box center [51, 86] width 52 height 8
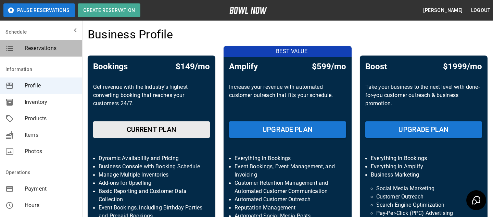
click at [56, 53] on div "Reservations" at bounding box center [41, 48] width 82 height 16
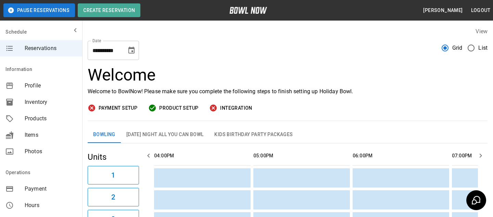
drag, startPoint x: 376, startPoint y: 86, endPoint x: 289, endPoint y: 87, distance: 87.7
click at [289, 87] on div "Welcome Welcome to BowlNow! Please make sure you complete the following steps t…" at bounding box center [288, 80] width 400 height 30
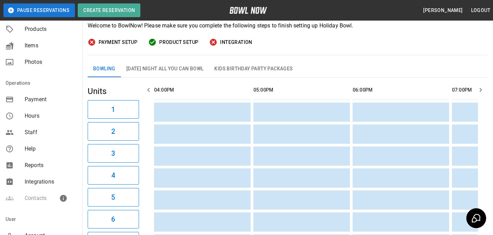
scroll to position [150, 0]
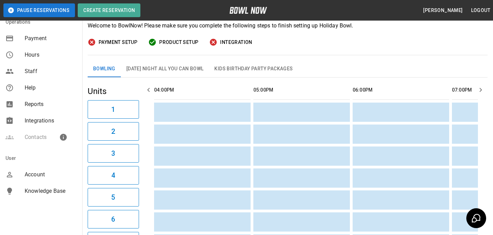
click at [33, 123] on span "Integrations" at bounding box center [51, 120] width 52 height 8
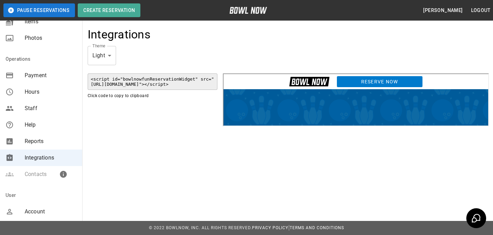
scroll to position [120, 0]
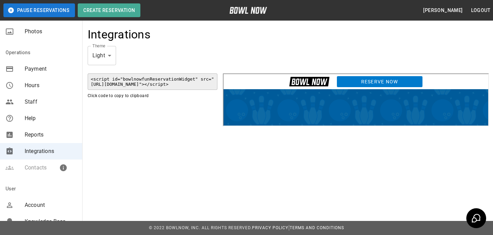
click at [170, 90] on code "<script id="bowlnowfunReservationWidget" src="https://home.bowlnow.com/embed.js…" at bounding box center [153, 81] width 130 height 16
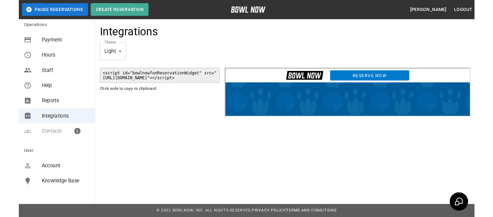
scroll to position [152, 0]
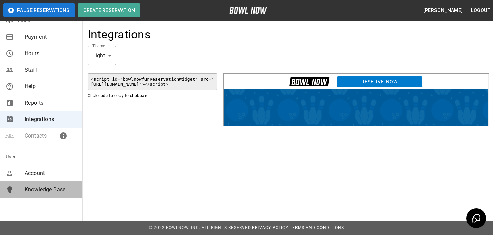
click at [75, 189] on span "Knowledge Base" at bounding box center [51, 189] width 52 height 8
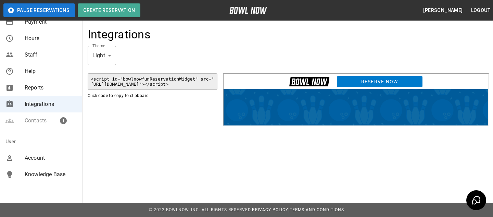
scroll to position [170, 0]
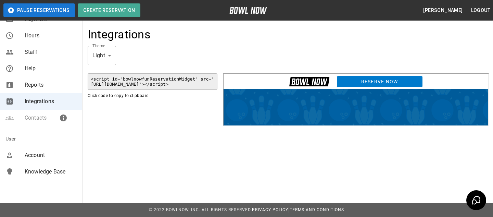
click at [47, 174] on span "Knowledge Base" at bounding box center [51, 172] width 52 height 8
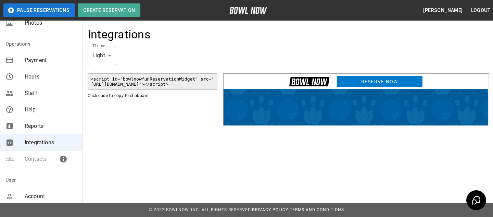
scroll to position [131, 0]
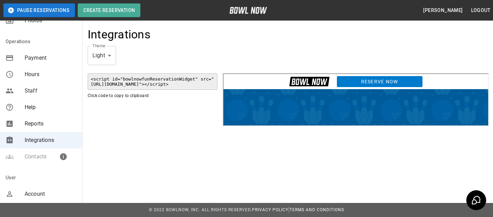
click at [42, 108] on span "Help" at bounding box center [51, 107] width 52 height 8
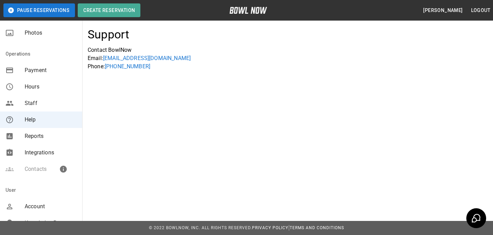
scroll to position [152, 0]
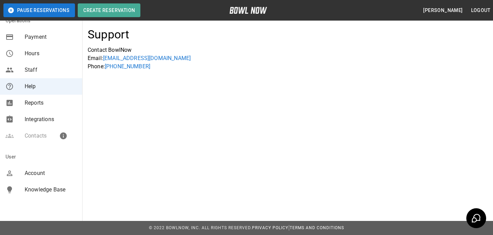
click at [30, 176] on span "Account" at bounding box center [51, 173] width 52 height 8
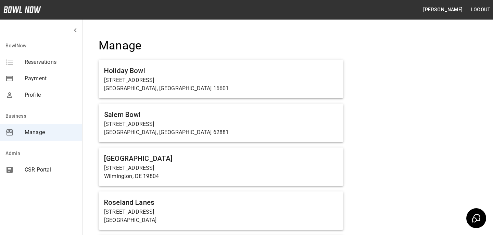
scroll to position [479, 0]
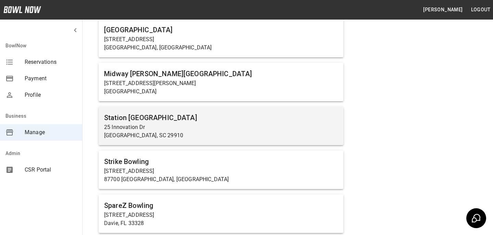
click at [187, 129] on p "25 Innovation Dr" at bounding box center [221, 127] width 234 height 8
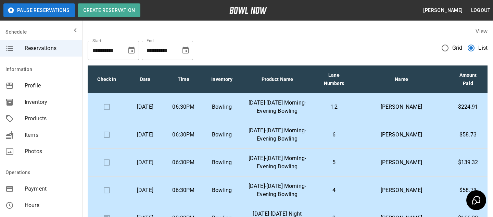
scroll to position [170, 0]
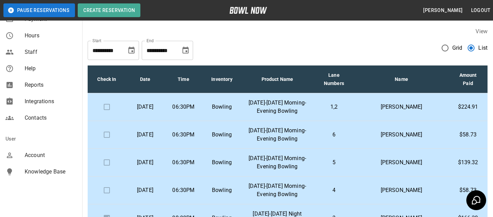
click at [41, 152] on span "Account" at bounding box center [51, 155] width 52 height 8
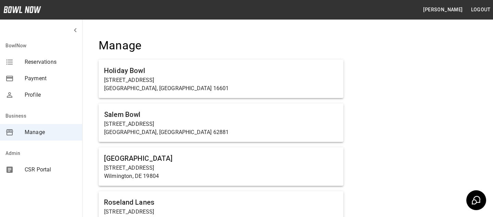
scroll to position [444, 0]
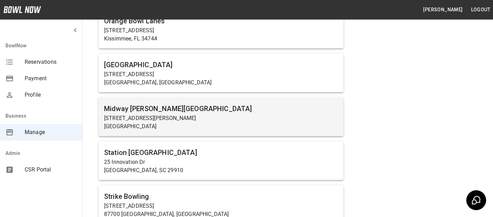
click at [196, 114] on p "[STREET_ADDRESS][PERSON_NAME]" at bounding box center [221, 118] width 234 height 8
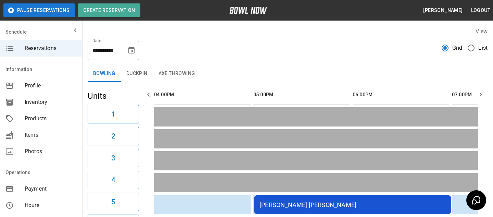
click at [55, 119] on span "Products" at bounding box center [51, 118] width 52 height 8
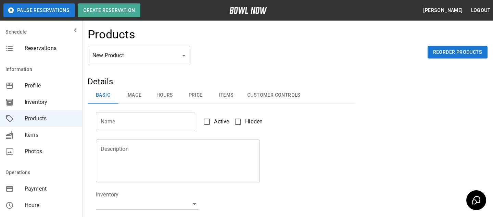
click at [160, 52] on body "Pause Reservations Create Reservation Bradey Powell Logout Schedule Reservation…" at bounding box center [246, 221] width 493 height 442
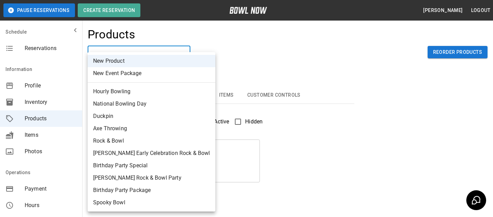
click at [214, 54] on div at bounding box center [246, 108] width 493 height 217
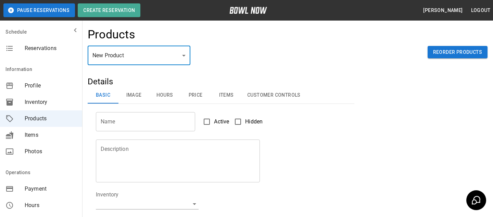
click at [159, 120] on input "Name" at bounding box center [145, 121] width 99 height 19
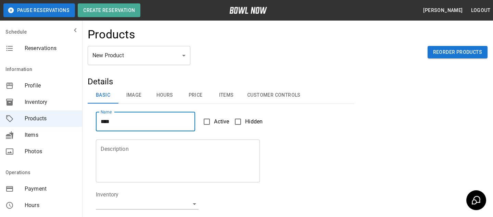
type input "****"
click at [150, 152] on textarea "Description" at bounding box center [178, 161] width 155 height 32
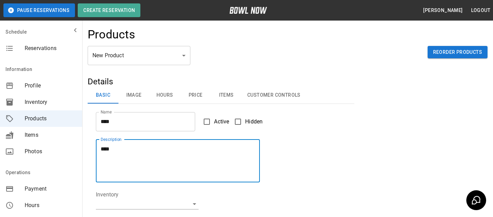
scroll to position [57, 0]
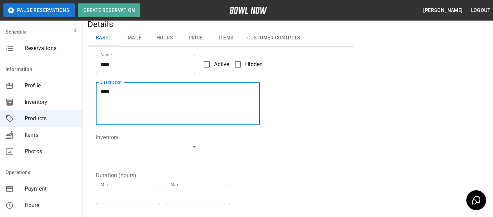
type textarea "****"
click at [149, 152] on body "Pause Reservations Create Reservation Bradey Powell Logout Schedule Reservation…" at bounding box center [246, 164] width 493 height 442
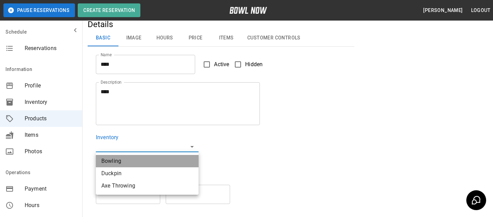
click at [138, 161] on li "Bowling" at bounding box center [147, 161] width 103 height 12
type input "**********"
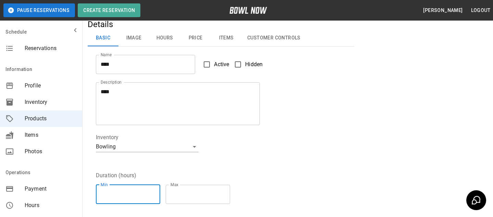
type input "*"
click at [156, 193] on input "*" at bounding box center [128, 194] width 64 height 19
type input "*"
click at [230, 191] on input "*" at bounding box center [198, 194] width 64 height 19
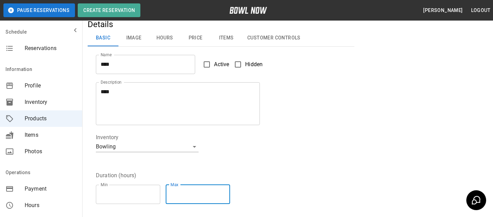
click at [247, 164] on div "Duration (hours) Min * Min Max * Max" at bounding box center [217, 186] width 259 height 46
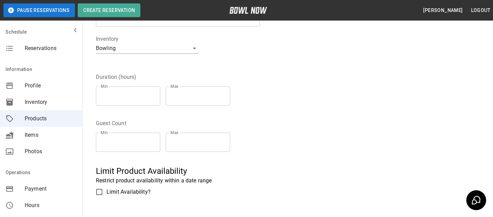
scroll to position [164, 0]
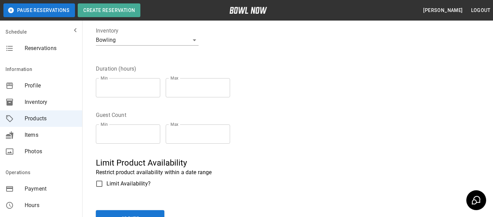
type input "*"
click at [156, 131] on input "*" at bounding box center [128, 133] width 64 height 19
type input "*"
click at [228, 133] on input "*" at bounding box center [198, 133] width 64 height 19
click at [243, 110] on div "Guest Count Min * Min Max * Max" at bounding box center [217, 126] width 259 height 46
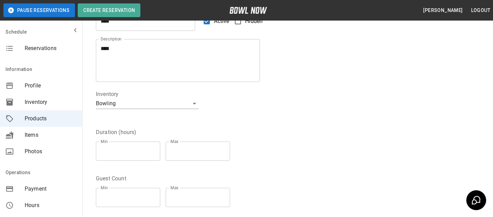
scroll to position [225, 0]
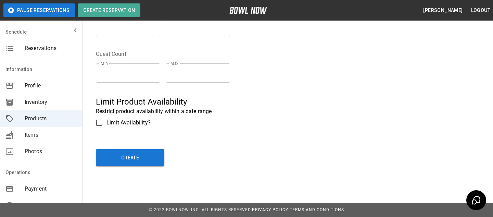
click at [139, 167] on div "**********" at bounding box center [288, 12] width 400 height 323
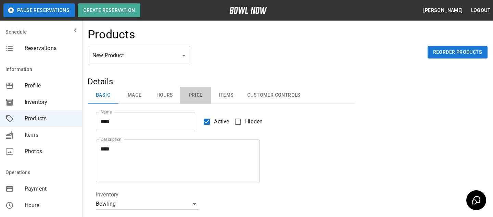
click at [192, 99] on button "Price" at bounding box center [195, 95] width 31 height 16
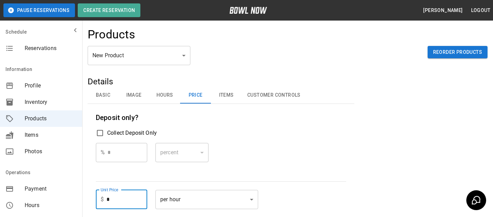
click at [131, 200] on input "*" at bounding box center [127, 199] width 41 height 19
type input "*"
click at [188, 174] on div "Deposit only? Collect Deposit Only % * ​ percent ******* ​ Unit Price $ * Unit …" at bounding box center [221, 193] width 250 height 163
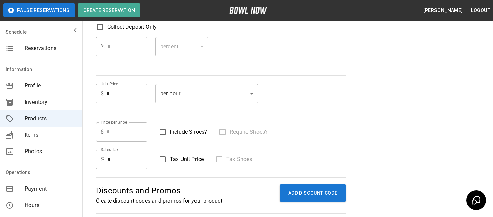
scroll to position [189, 0]
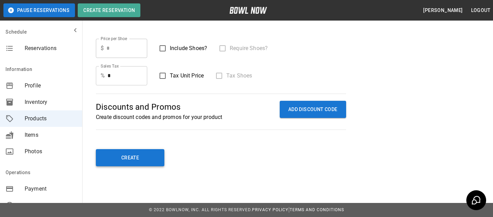
click at [139, 156] on button "Create" at bounding box center [130, 157] width 69 height 17
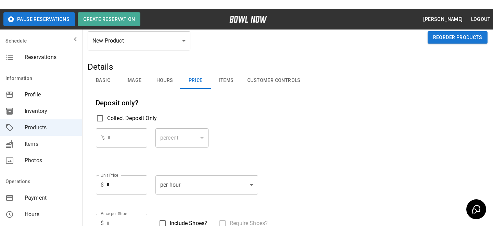
scroll to position [0, 0]
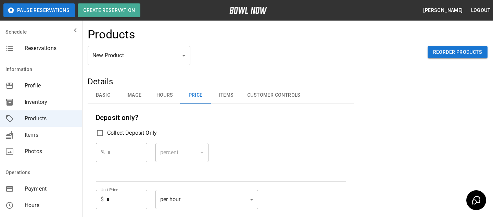
type input "**"
type input "****"
type textarea "****"
type input "*"
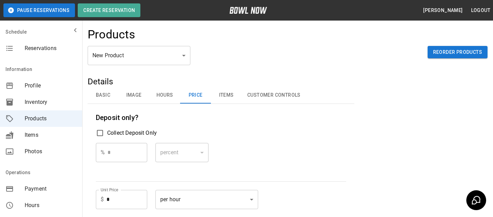
type input "*"
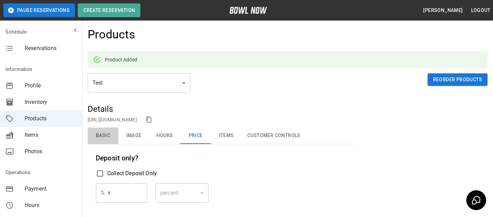
click at [101, 134] on button "Basic" at bounding box center [103, 135] width 31 height 16
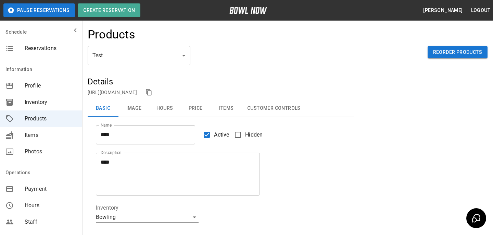
scroll to position [220, 0]
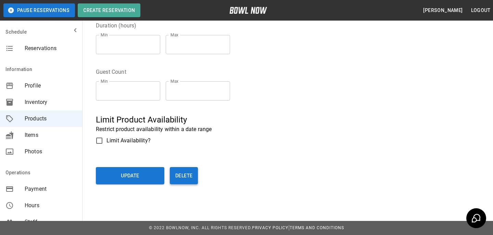
click at [194, 174] on button "Delete" at bounding box center [184, 175] width 28 height 17
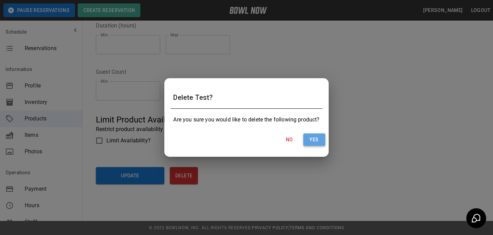
click at [319, 137] on button "Yes" at bounding box center [315, 139] width 22 height 13
type input "**"
type input "*"
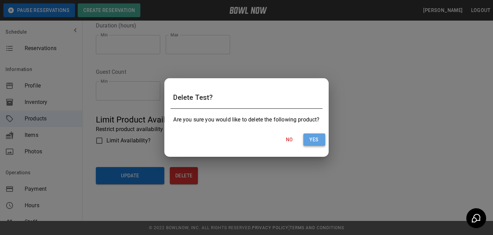
type input "*"
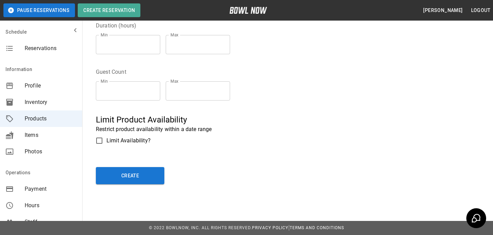
scroll to position [207, 0]
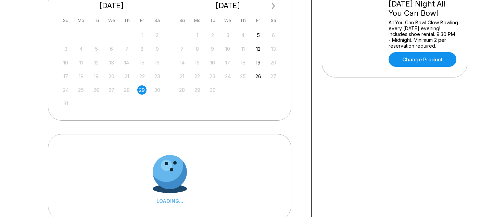
scroll to position [165, 0]
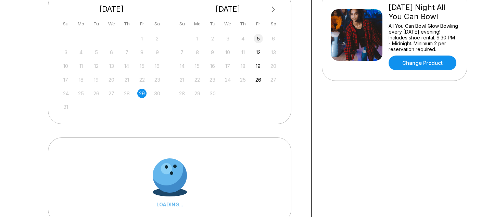
click at [258, 35] on div "5" at bounding box center [258, 38] width 9 height 9
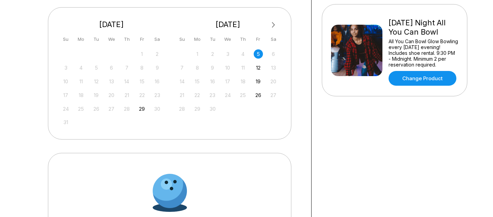
scroll to position [159, 0]
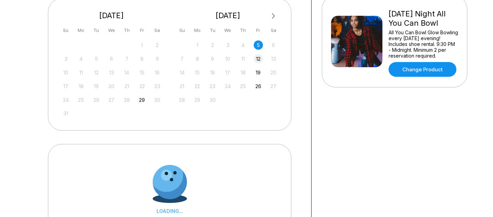
click at [259, 55] on div "12" at bounding box center [258, 58] width 9 height 9
click at [258, 74] on div "19" at bounding box center [258, 72] width 9 height 9
click at [258, 91] on div "1 2 3 4 5 6 7 8 9 10 11 12 13 14 15 16 17 18 19 20 21 22 23 24 25 26 27 28 29 3…" at bounding box center [228, 72] width 103 height 65
click at [261, 86] on div "26" at bounding box center [258, 86] width 9 height 9
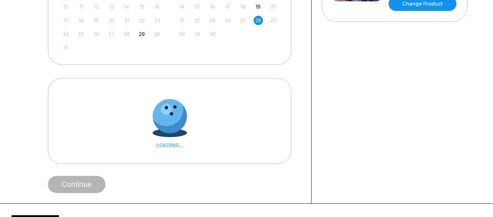
scroll to position [231, 0]
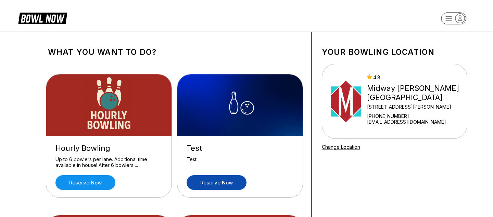
click at [214, 179] on link "Reserve now" at bounding box center [217, 182] width 60 height 15
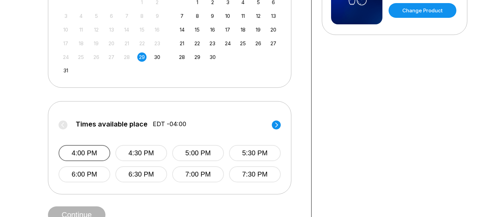
click at [85, 154] on button "4:00 PM" at bounding box center [85, 153] width 52 height 16
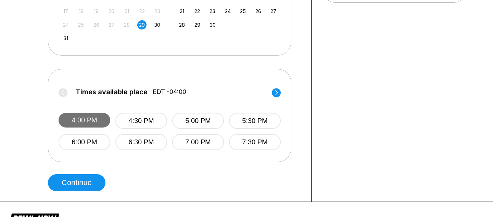
scroll to position [235, 0]
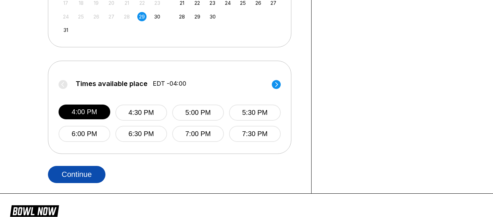
click at [77, 177] on button "Continue" at bounding box center [77, 174] width 58 height 17
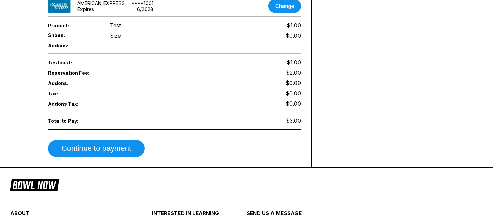
scroll to position [242, 0]
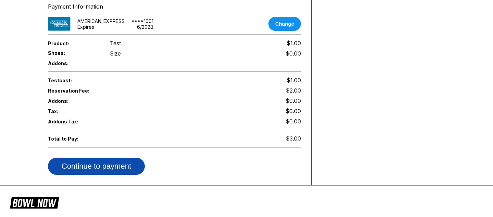
click at [113, 167] on button "Continue to payment" at bounding box center [96, 166] width 97 height 17
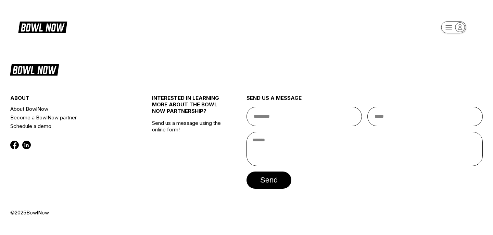
scroll to position [0, 0]
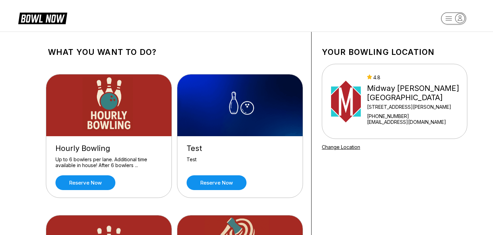
click at [303, 23] on header at bounding box center [246, 16] width 493 height 32
